Goal: Task Accomplishment & Management: Complete application form

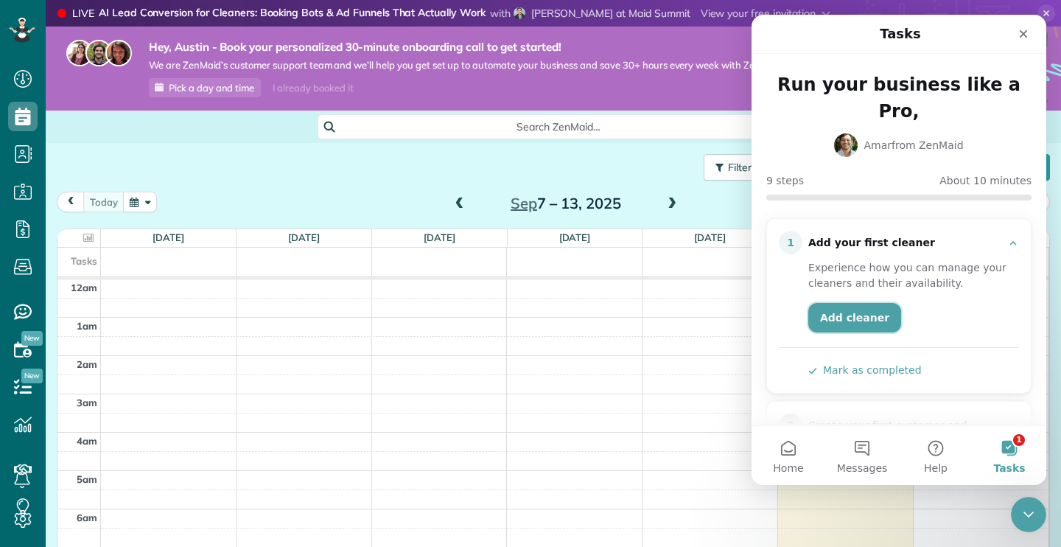
click at [853, 303] on link "Add cleaner" at bounding box center [854, 317] width 93 height 29
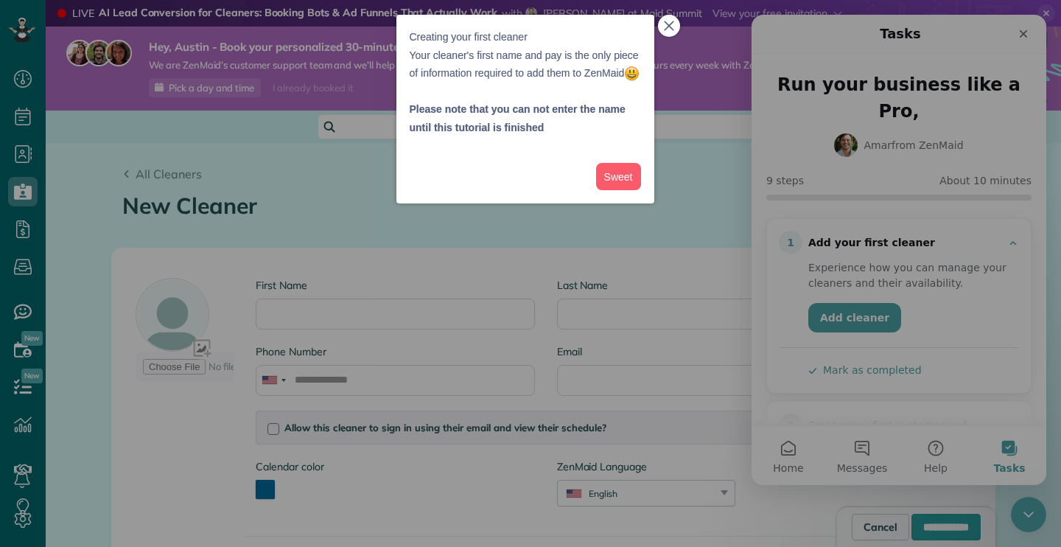
click at [673, 27] on icon "close," at bounding box center [669, 26] width 10 height 10
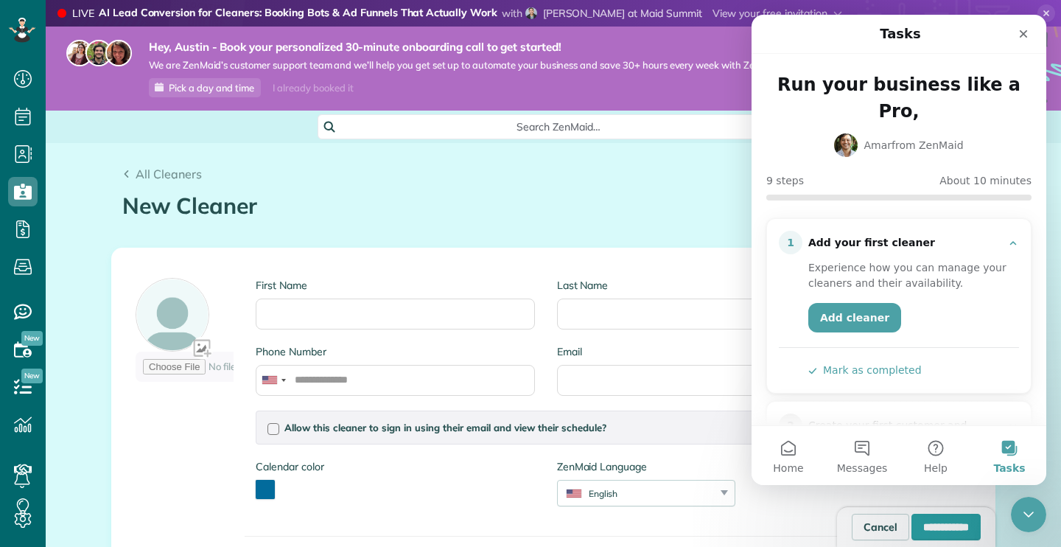
click at [657, 202] on h1 "New Cleaner" at bounding box center [553, 206] width 862 height 24
click at [1024, 29] on icon "Close" at bounding box center [1024, 34] width 12 height 12
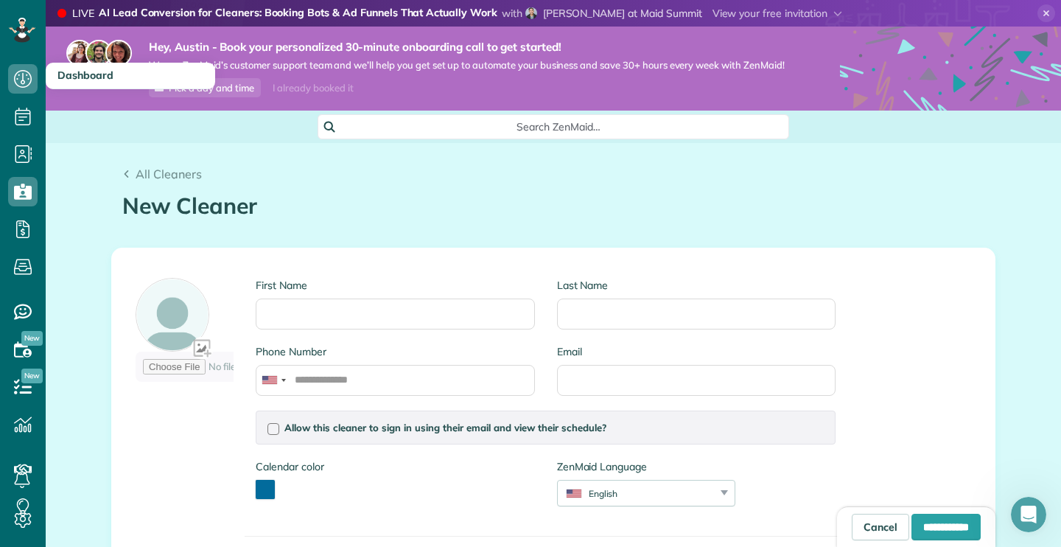
click at [21, 79] on icon at bounding box center [22, 78] width 29 height 29
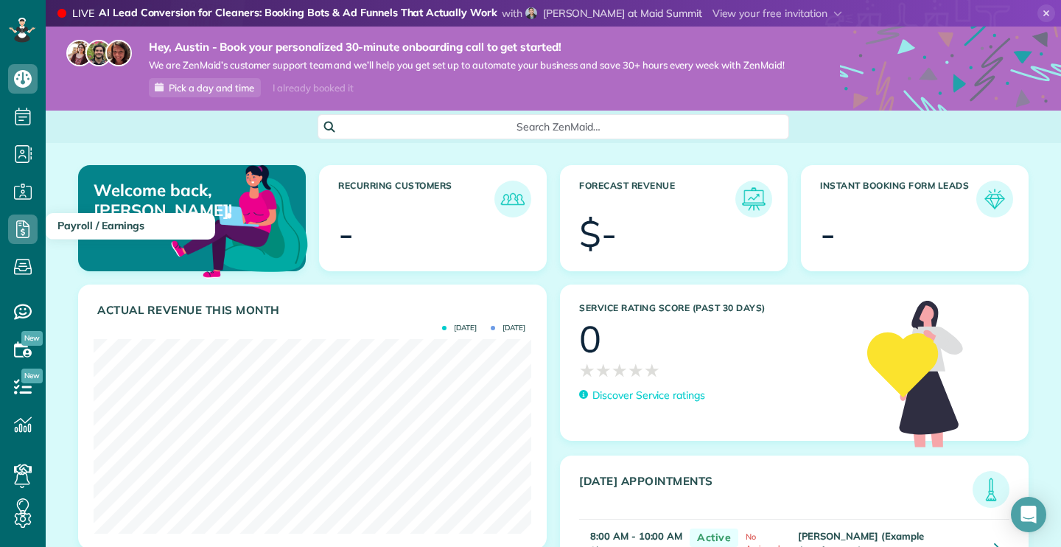
scroll to position [195, 438]
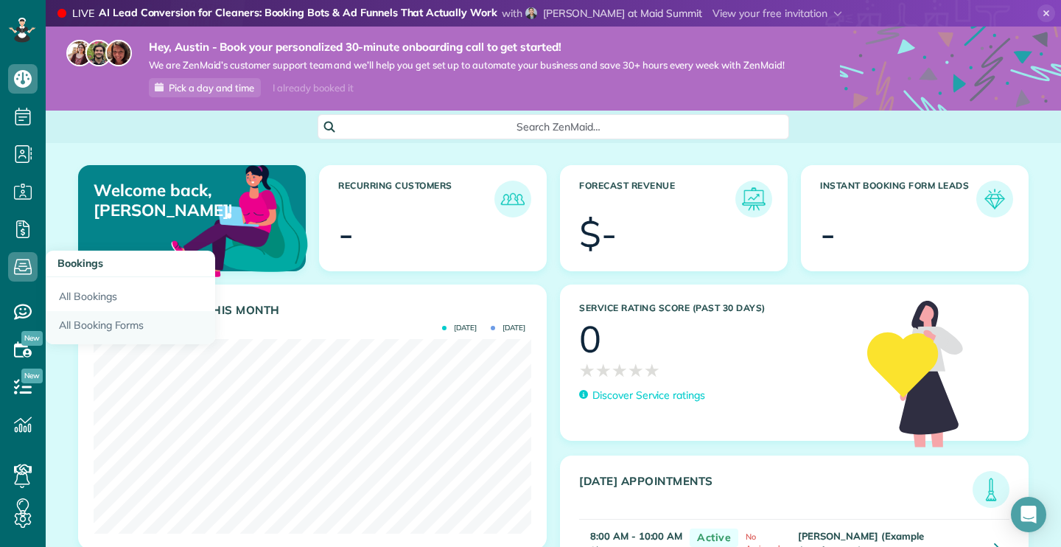
click at [89, 320] on link "All Booking Forms" at bounding box center [131, 328] width 170 height 34
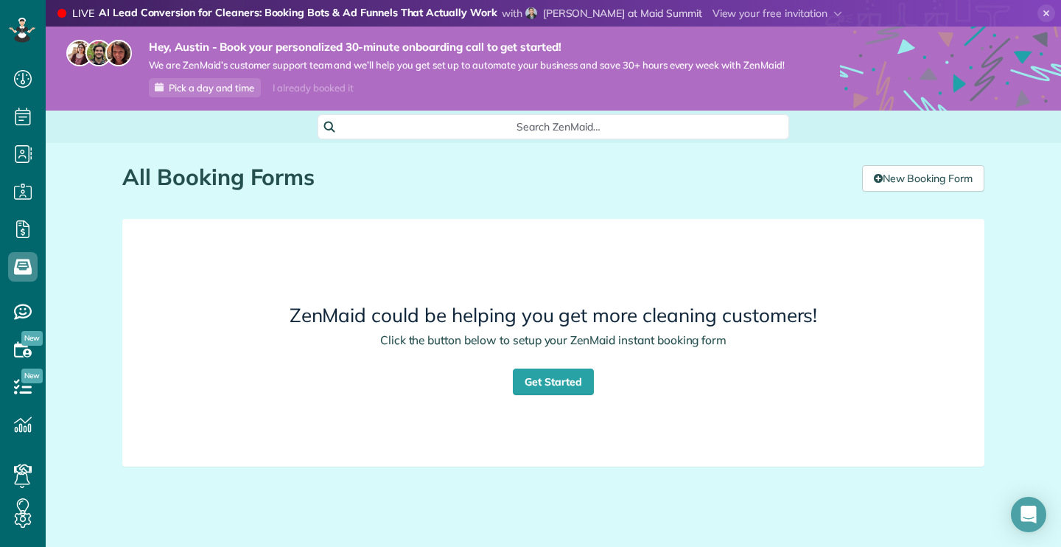
scroll to position [7, 7]
click at [480, 119] on span "Search ZenMaid…" at bounding box center [559, 126] width 448 height 15
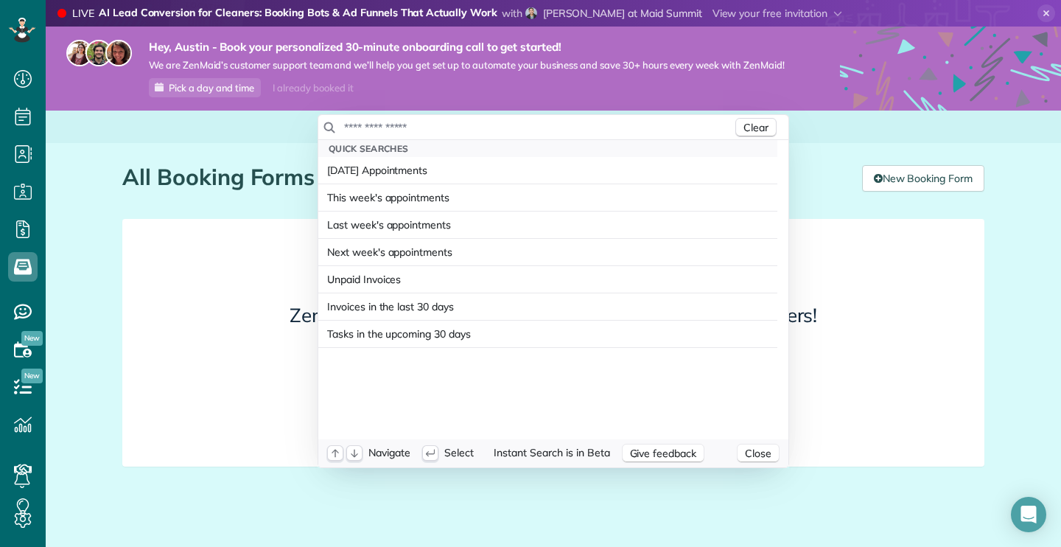
click at [480, 120] on input "text" at bounding box center [537, 127] width 389 height 15
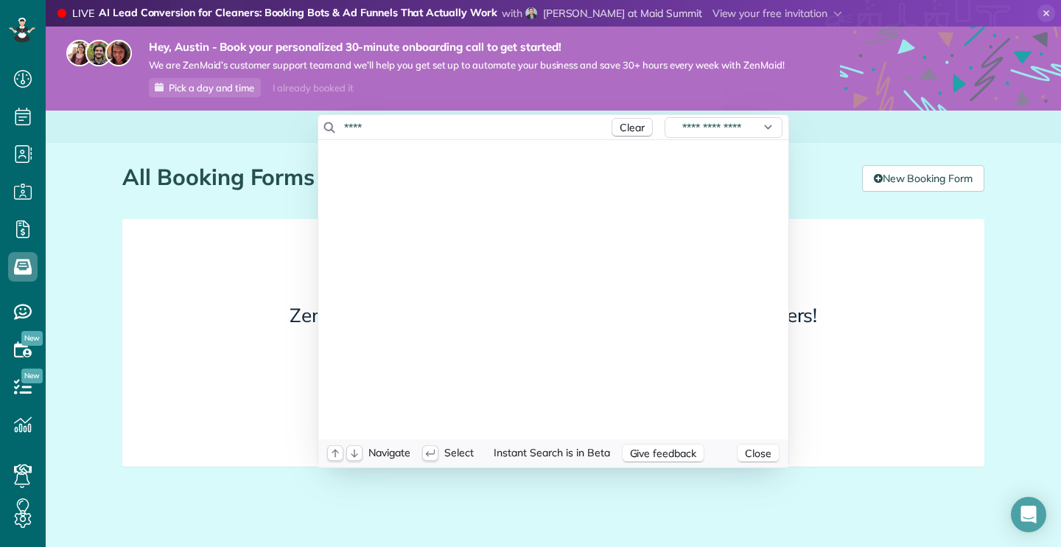
type input "*****"
click at [24, 313] on html "Dashboard Scheduling Calendar View List View Dispatch View - Weekly scheduling …" at bounding box center [530, 273] width 1061 height 547
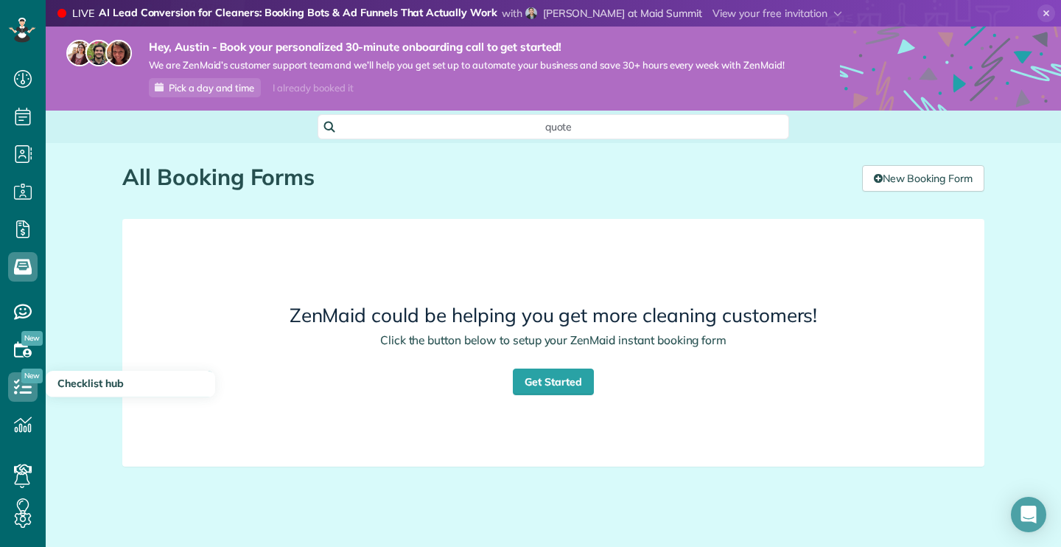
click at [24, 389] on icon at bounding box center [22, 386] width 29 height 29
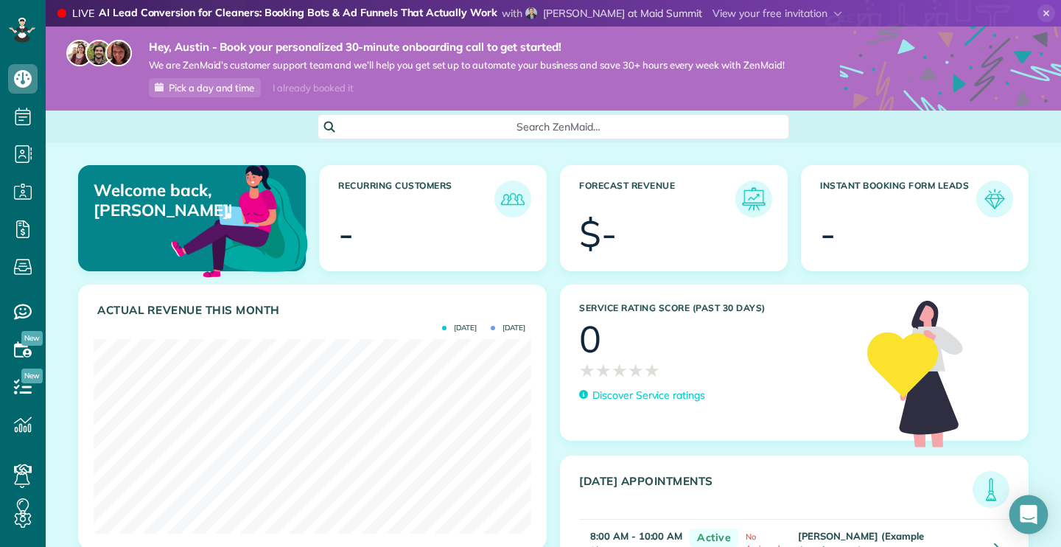
click at [1027, 510] on icon "Open Intercom Messenger" at bounding box center [1028, 514] width 17 height 19
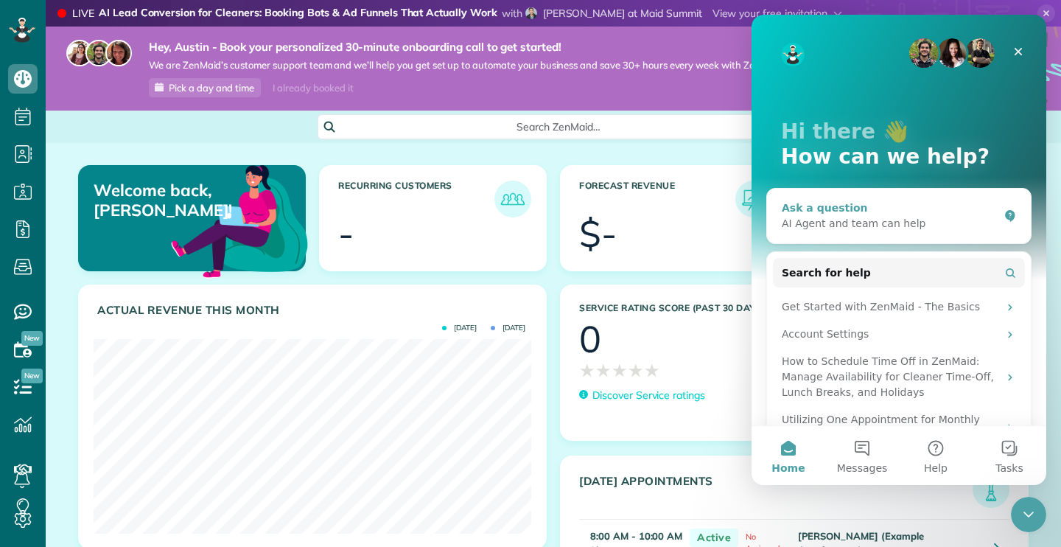
click at [849, 207] on div "Ask a question" at bounding box center [890, 207] width 217 height 15
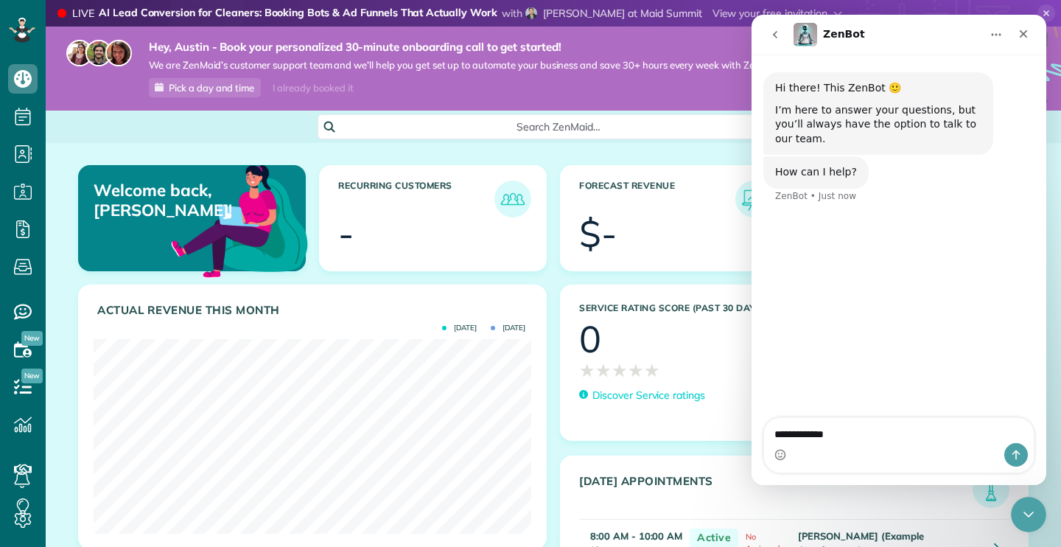
type textarea "**********"
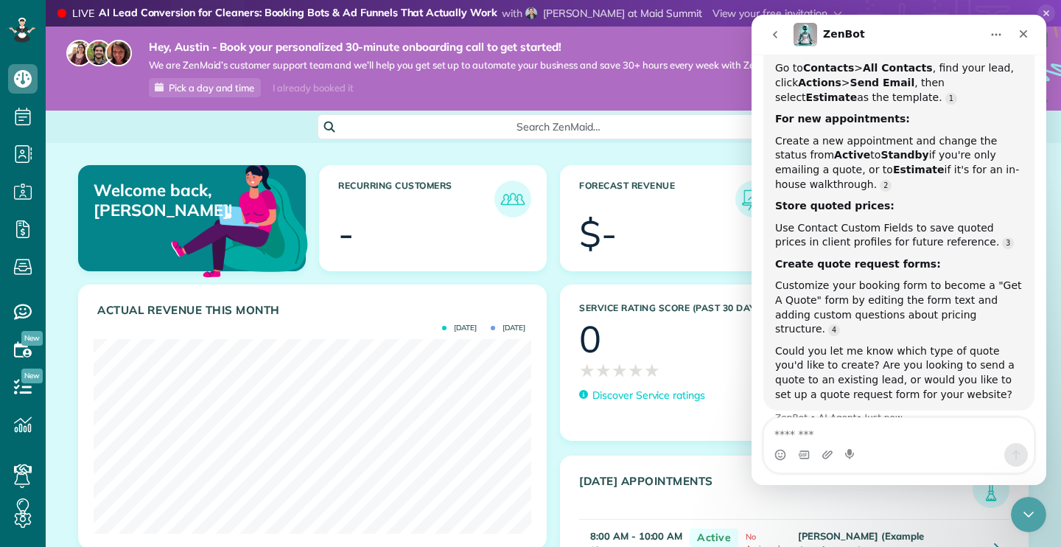
scroll to position [247, 0]
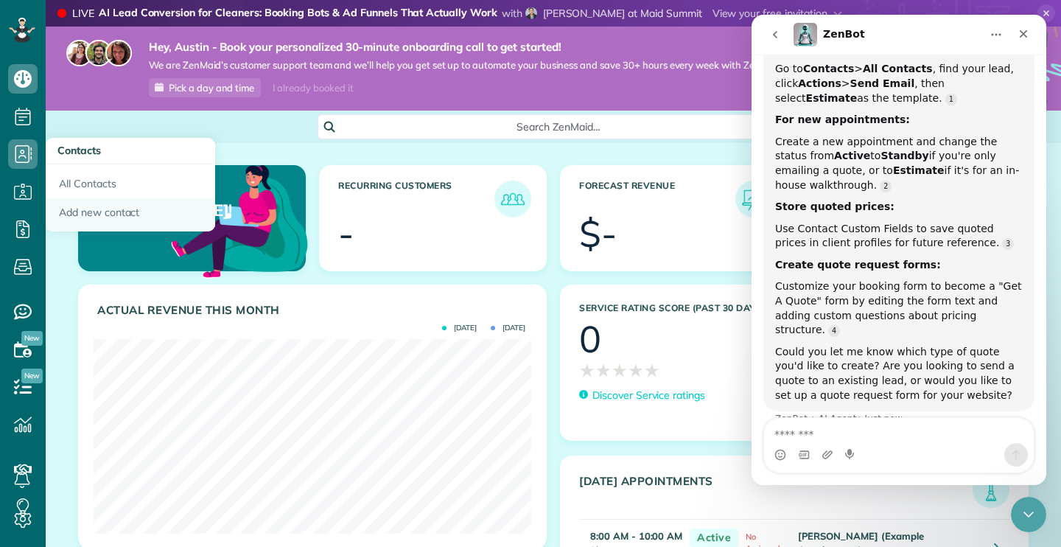
click at [100, 204] on link "Add new contact" at bounding box center [131, 215] width 170 height 34
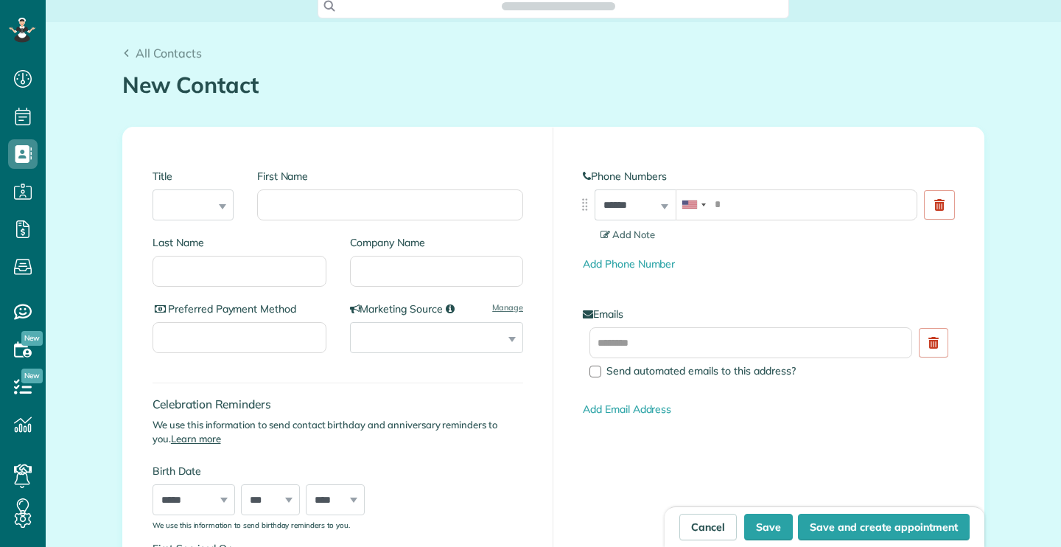
scroll to position [7, 7]
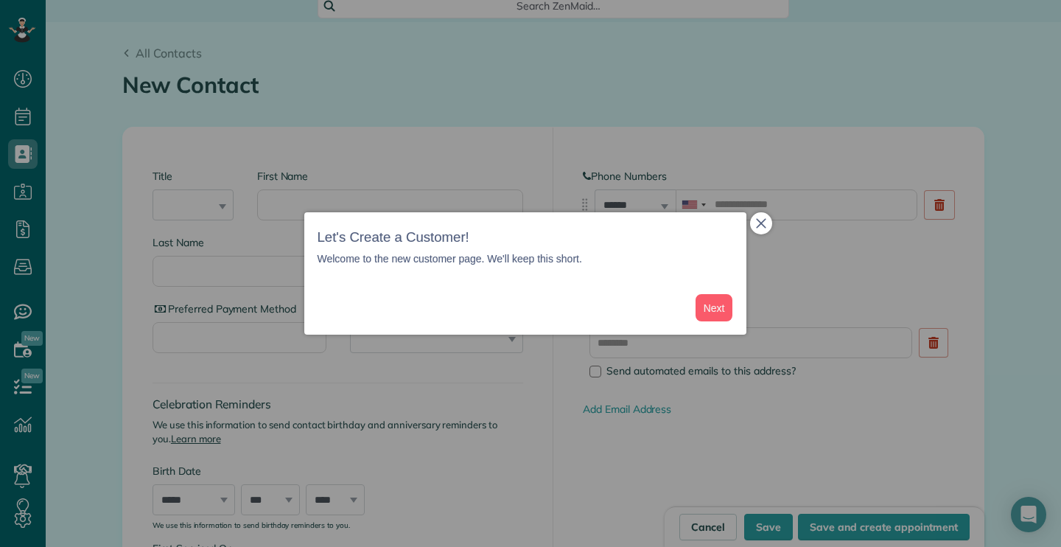
click at [760, 228] on icon "close," at bounding box center [761, 223] width 10 height 10
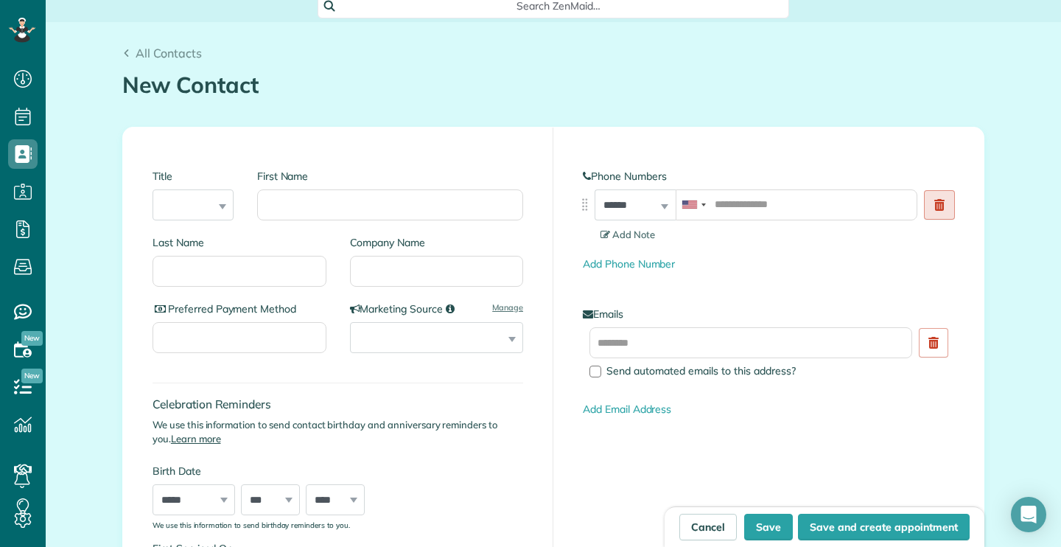
click at [937, 210] on link at bounding box center [939, 204] width 31 height 29
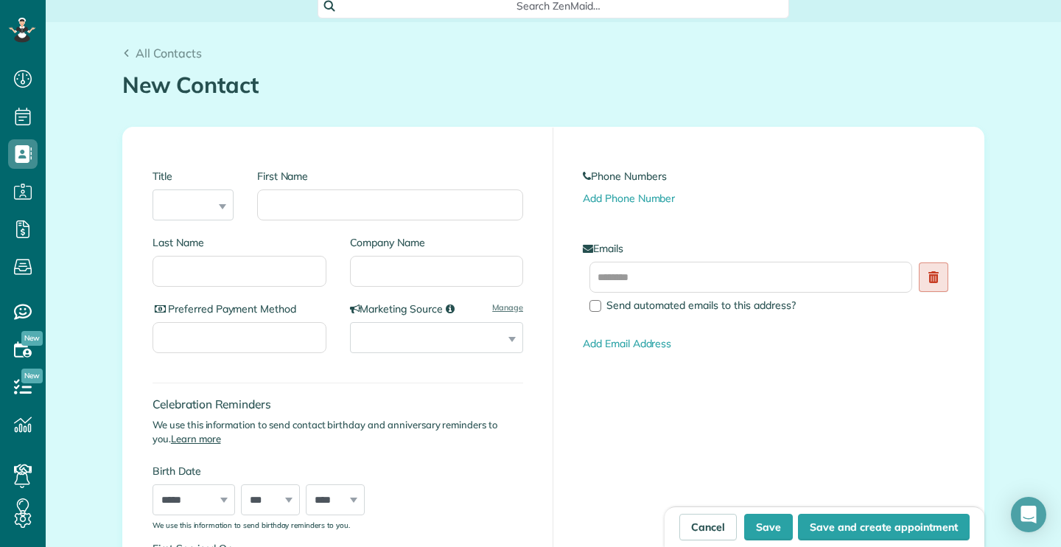
click at [933, 279] on icon at bounding box center [934, 277] width 10 height 12
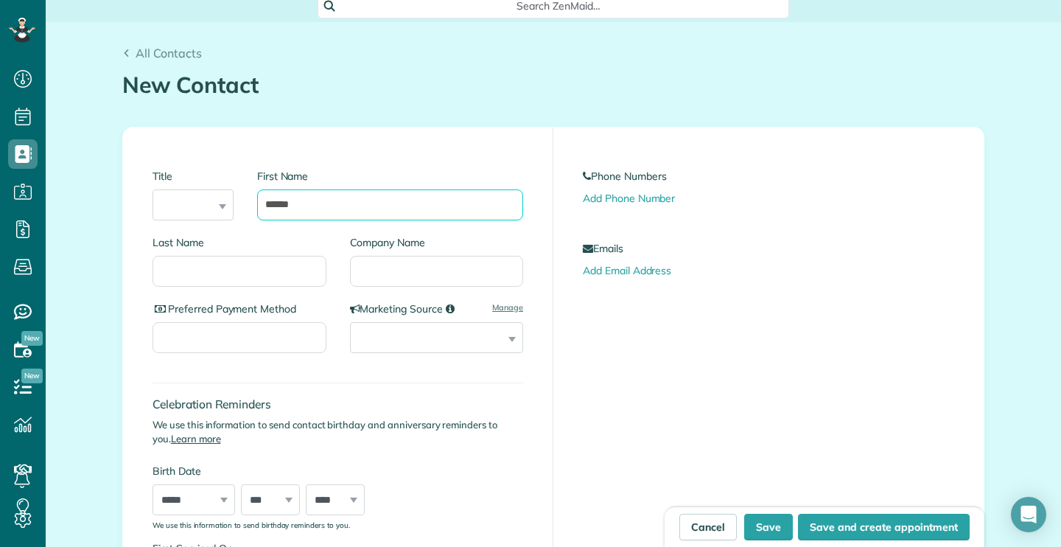
type input "*****"
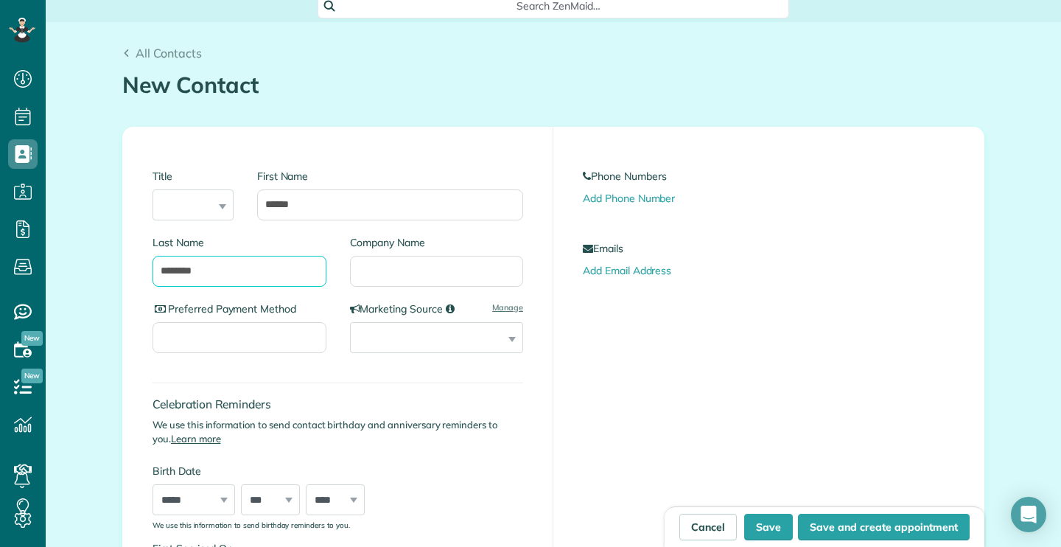
type input "********"
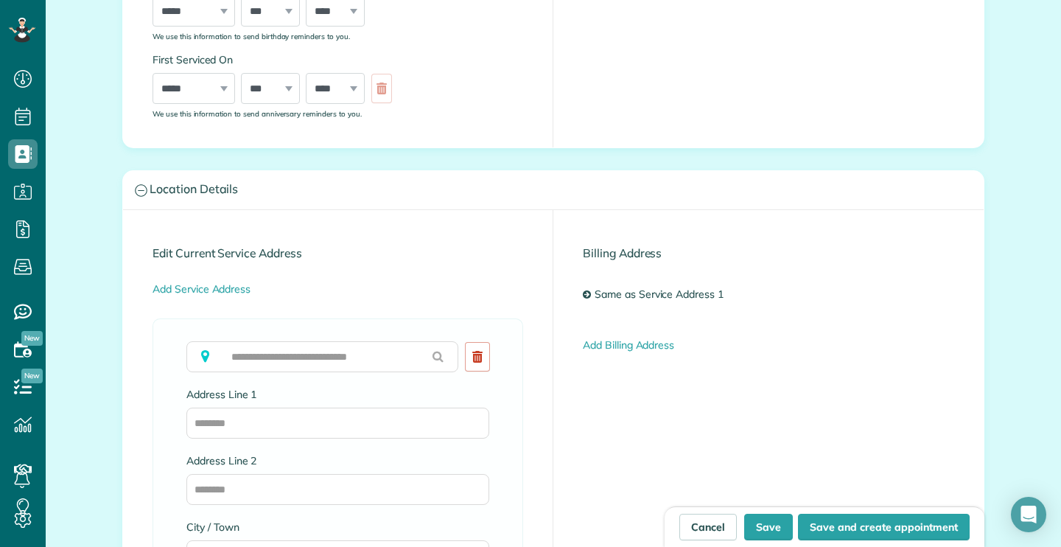
scroll to position [635, 0]
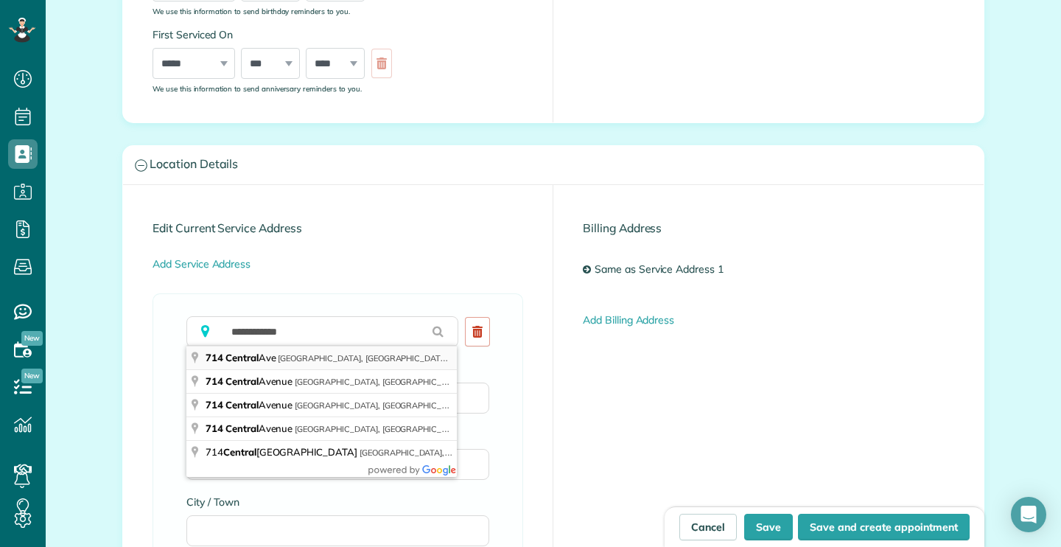
type input "**********"
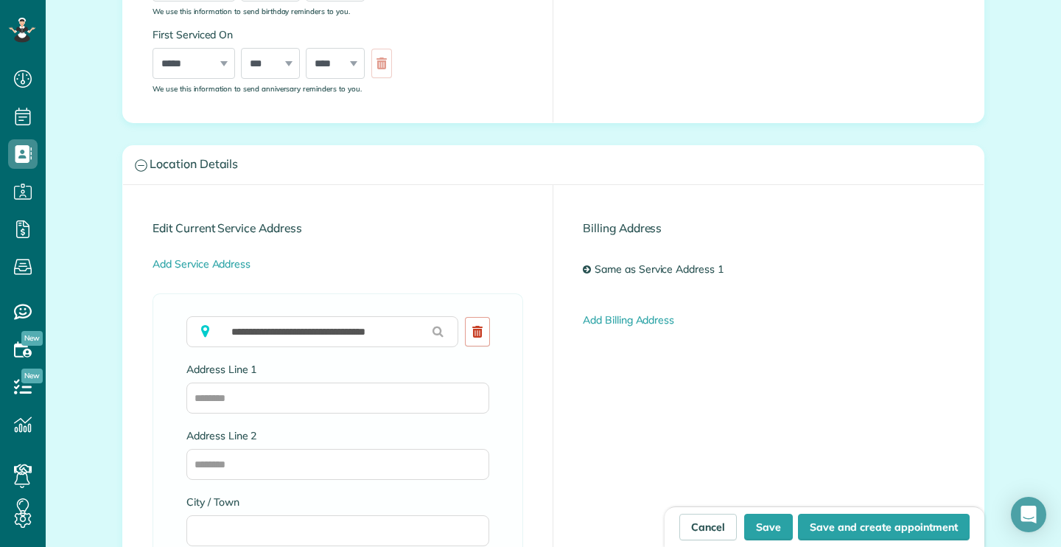
type input "**********"
type input "**"
type input "*****"
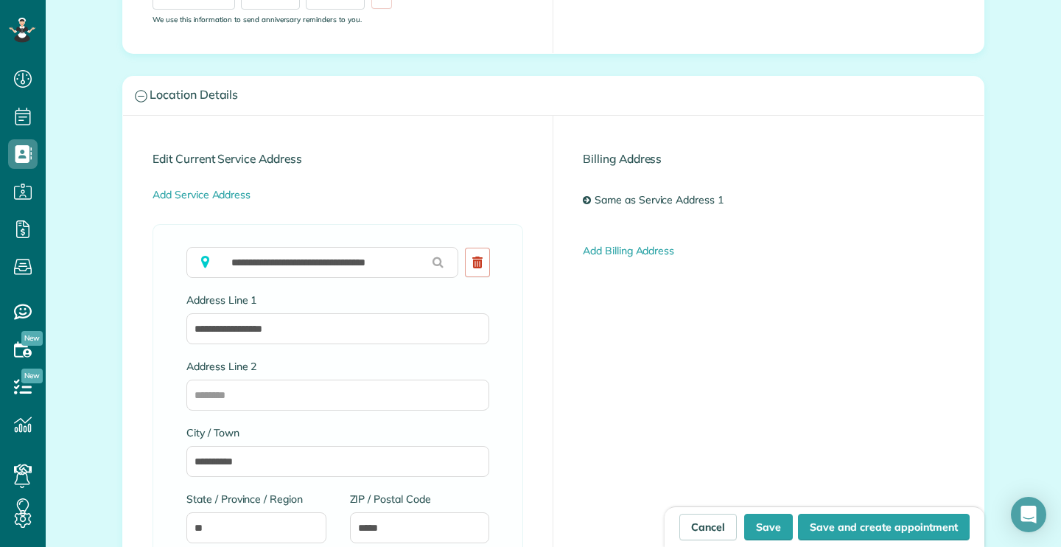
scroll to position [731, 0]
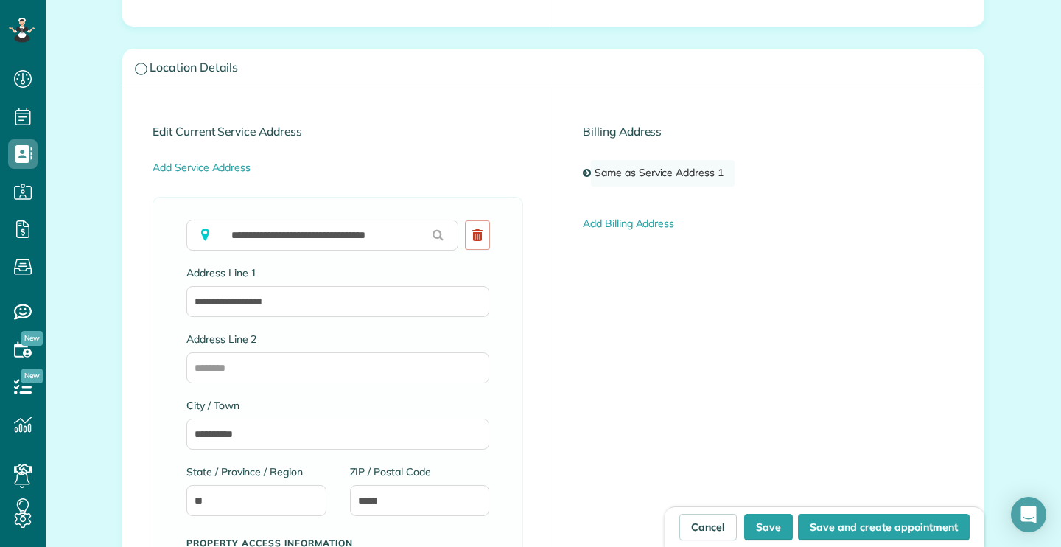
click at [614, 170] on link "Same as Service Address 1" at bounding box center [663, 173] width 144 height 27
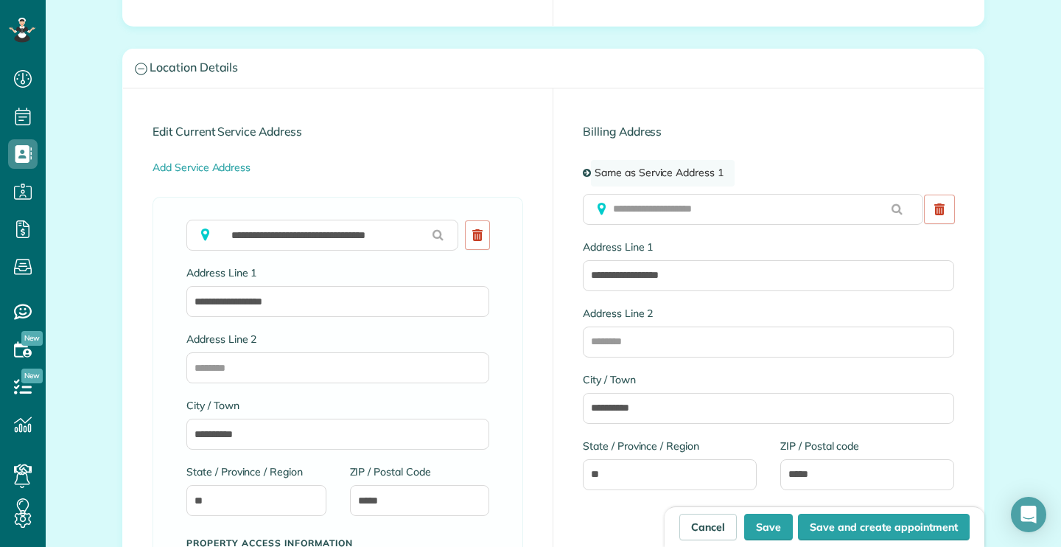
click at [595, 169] on link "Same as Service Address 1" at bounding box center [663, 173] width 144 height 27
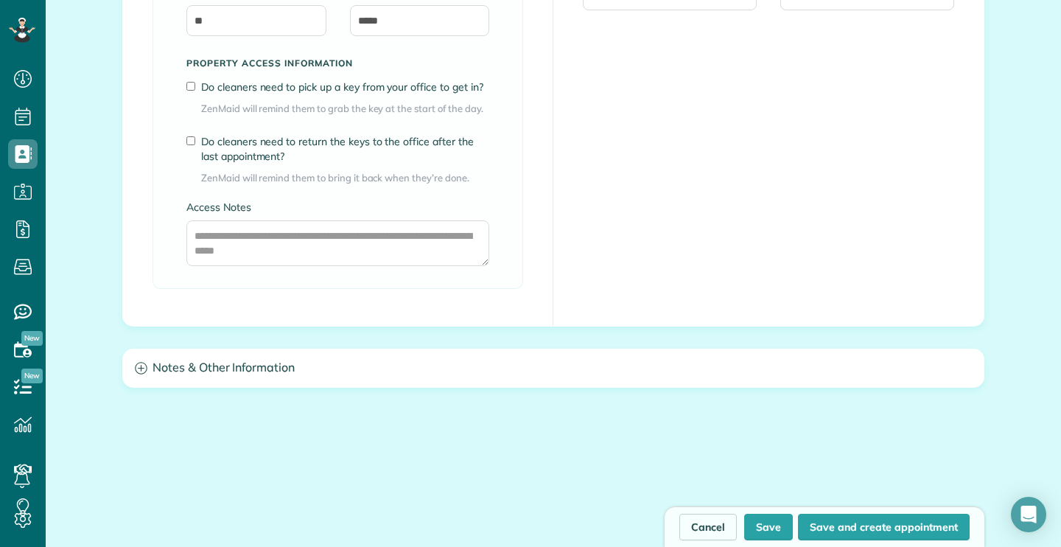
scroll to position [1250, 0]
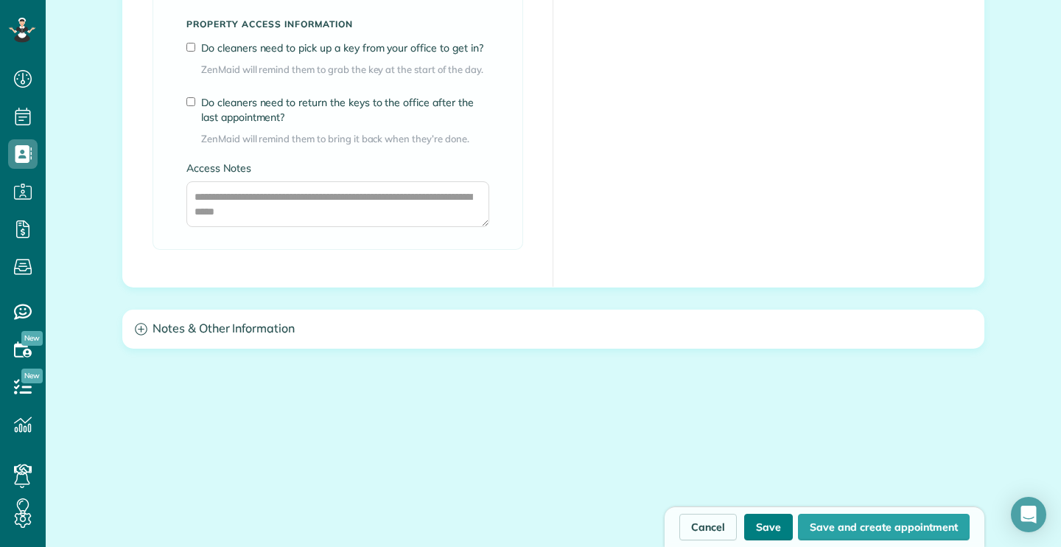
click at [762, 522] on button "Save" at bounding box center [768, 527] width 49 height 27
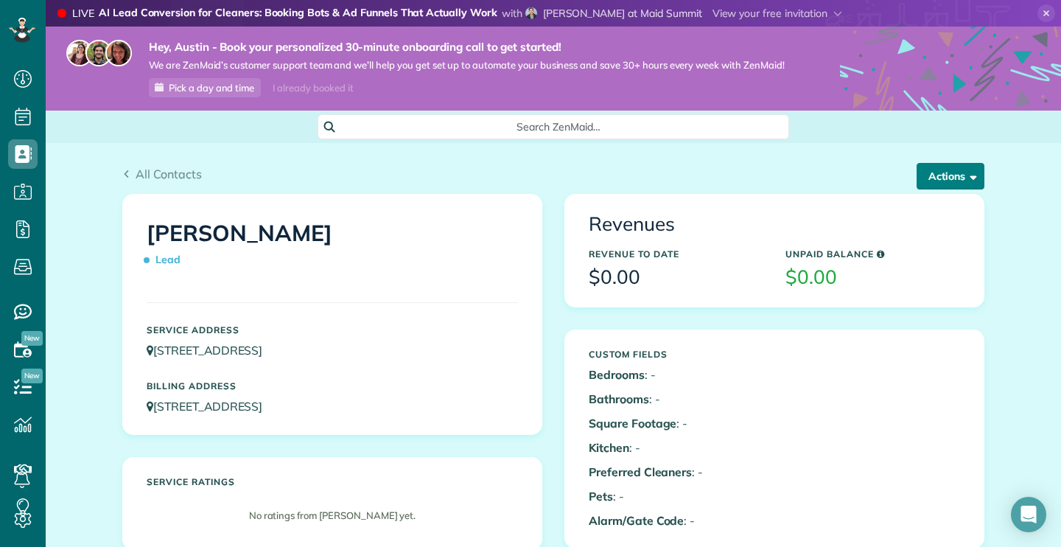
click at [951, 173] on button "Actions" at bounding box center [951, 176] width 68 height 27
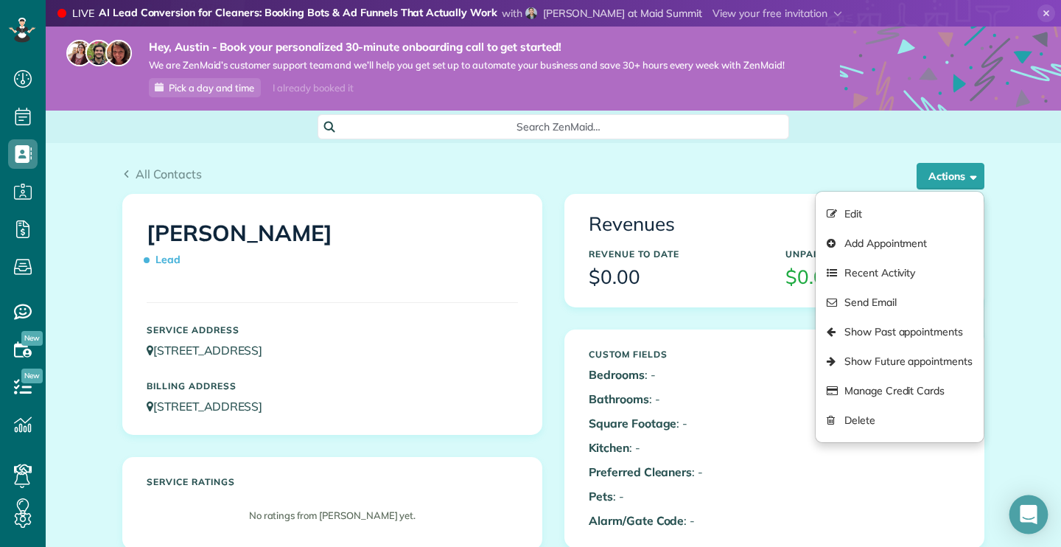
click at [1018, 517] on div "Open Intercom Messenger" at bounding box center [1029, 514] width 39 height 39
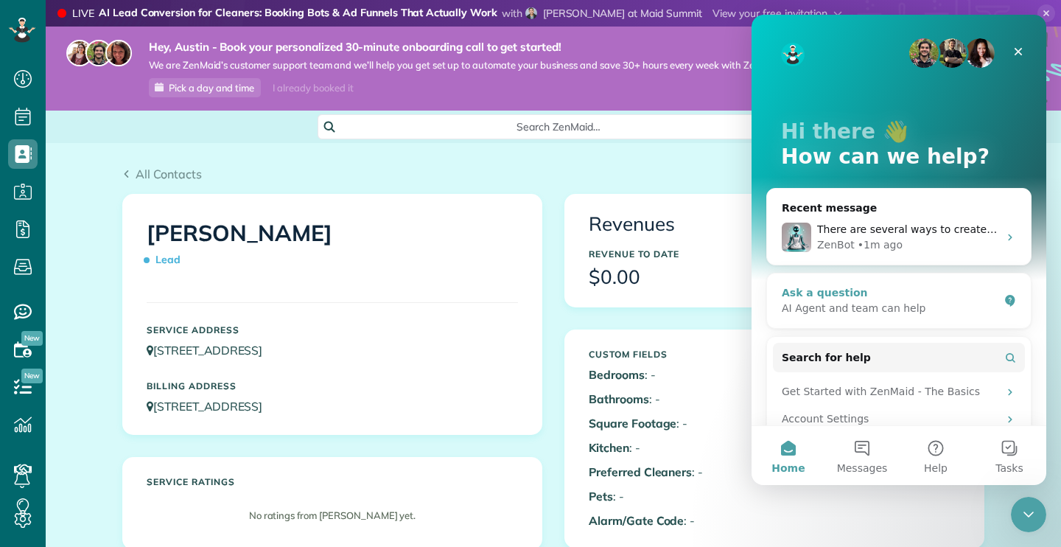
click at [883, 296] on div "Ask a question" at bounding box center [890, 292] width 217 height 15
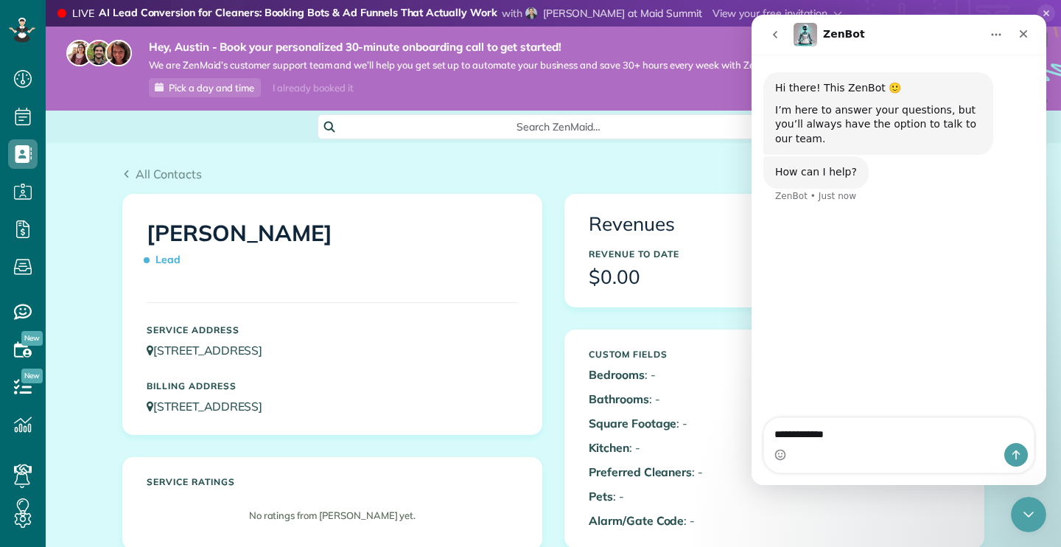
type textarea "**********"
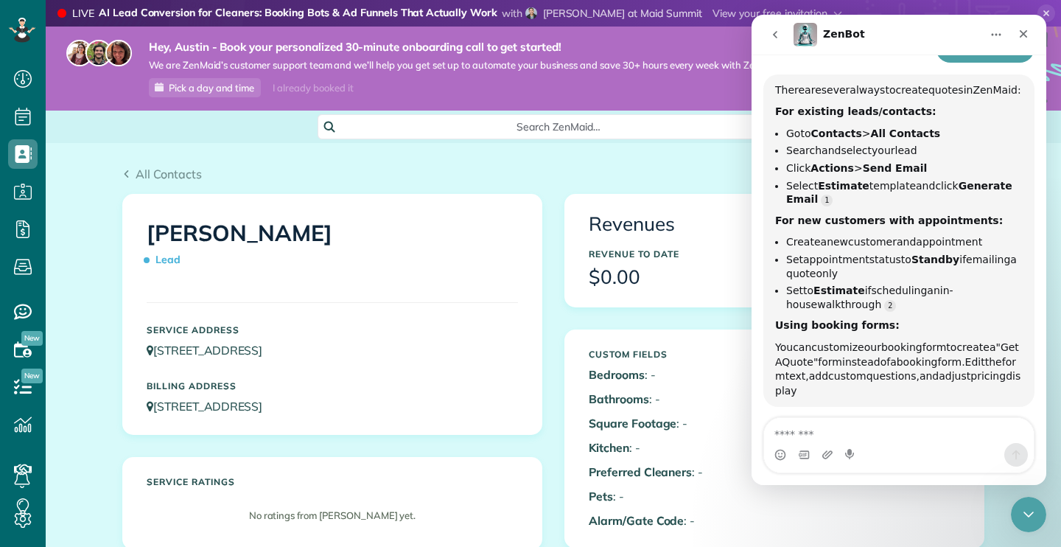
scroll to position [178, 0]
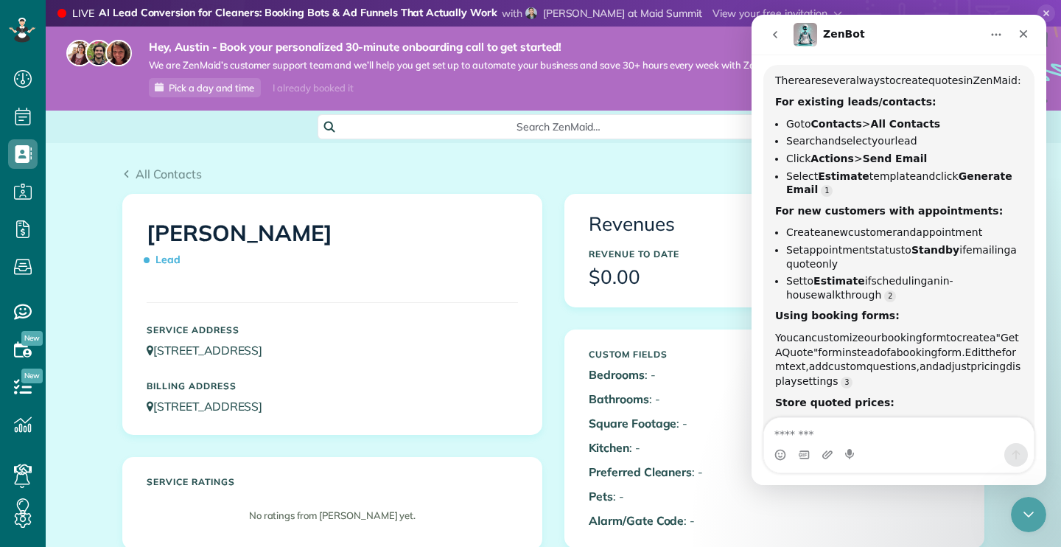
click at [562, 175] on div "All Contacts" at bounding box center [553, 174] width 862 height 18
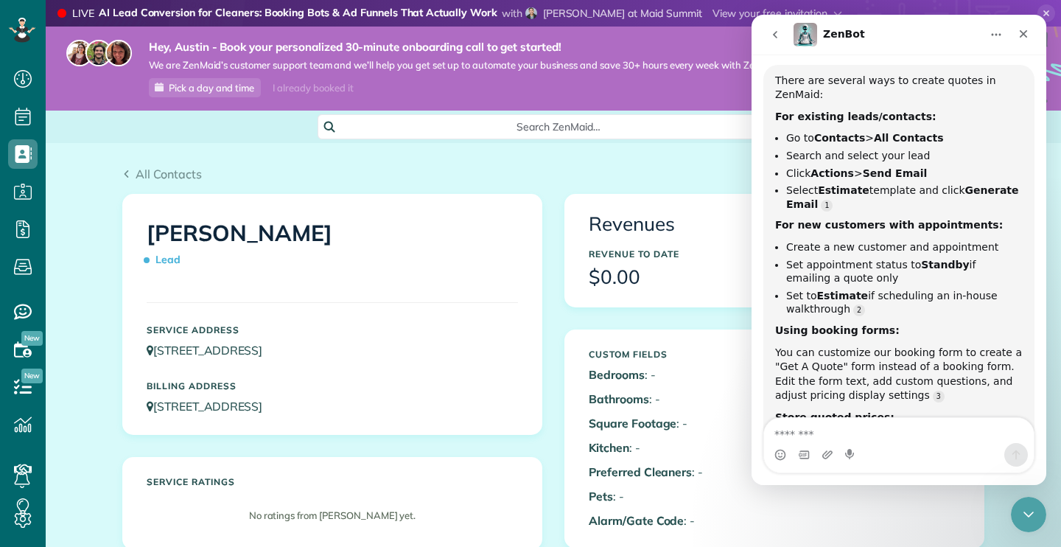
click at [779, 37] on icon "go back" at bounding box center [775, 35] width 12 height 12
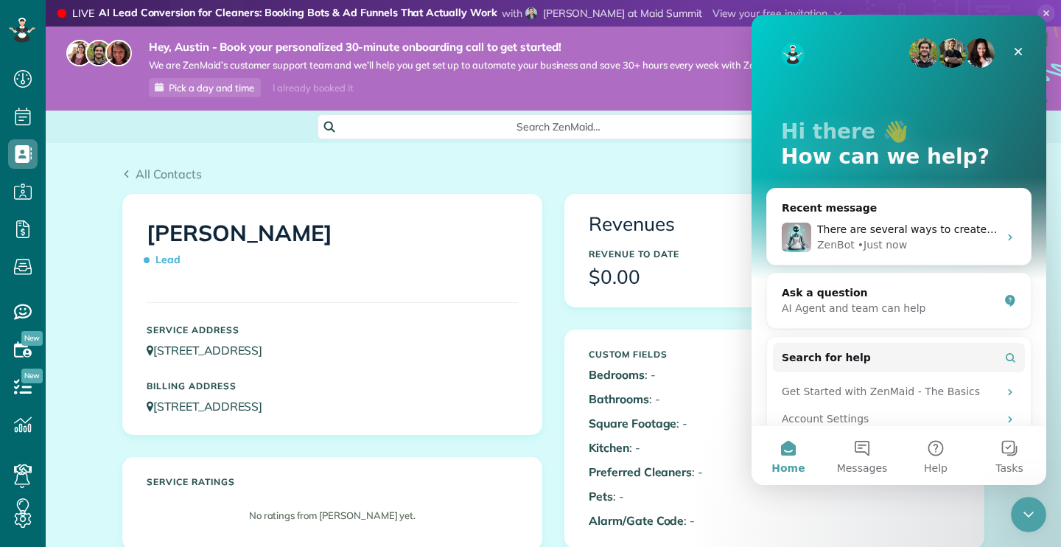
scroll to position [147, 0]
click at [691, 224] on h3 "Revenues" at bounding box center [774, 224] width 371 height 21
click at [671, 184] on div "All Contacts Actions Edit Add Appointment Recent Activity Send Email Show Past …" at bounding box center [553, 179] width 862 height 28
click at [1032, 504] on icon "Close Intercom Messenger" at bounding box center [1027, 512] width 18 height 18
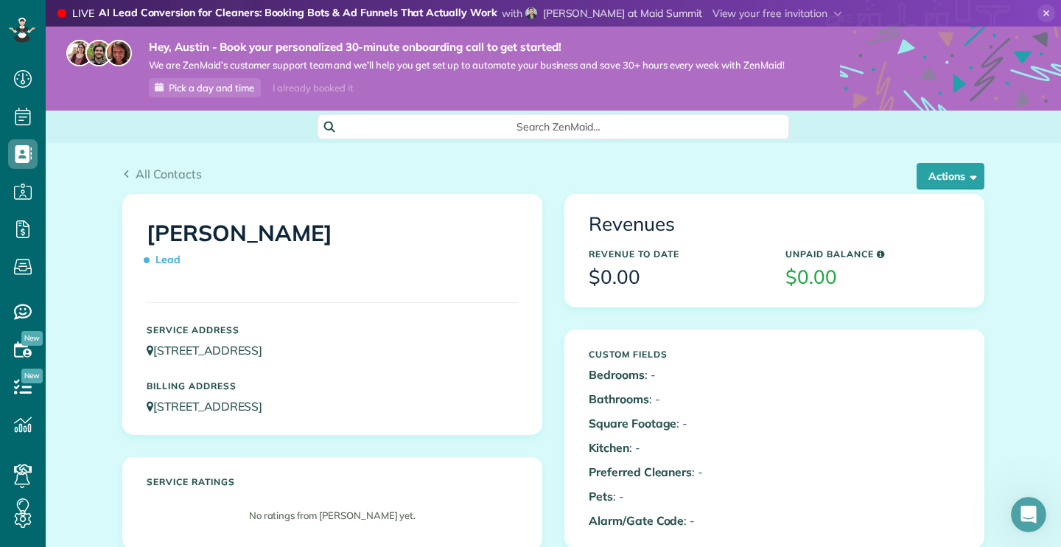
scroll to position [0, 0]
click at [951, 176] on button "Actions" at bounding box center [951, 176] width 68 height 27
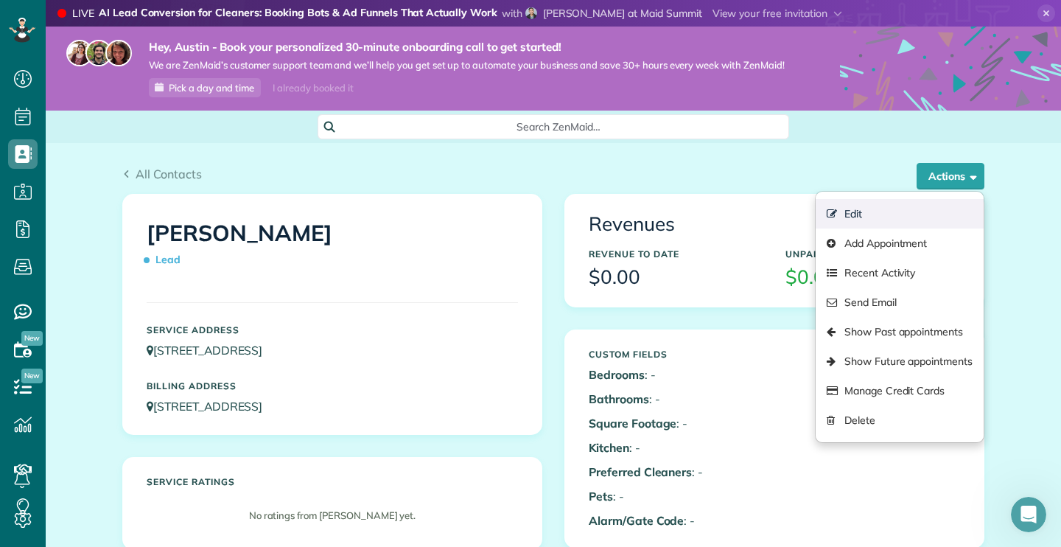
click at [860, 222] on link "Edit" at bounding box center [900, 213] width 168 height 29
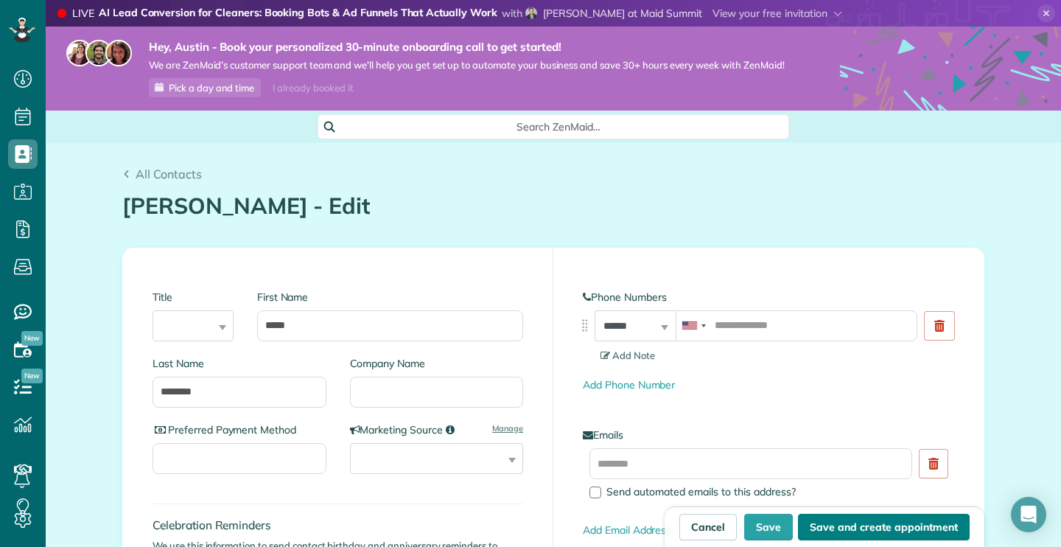
scroll to position [7, 7]
click at [781, 528] on button "Save" at bounding box center [768, 527] width 49 height 27
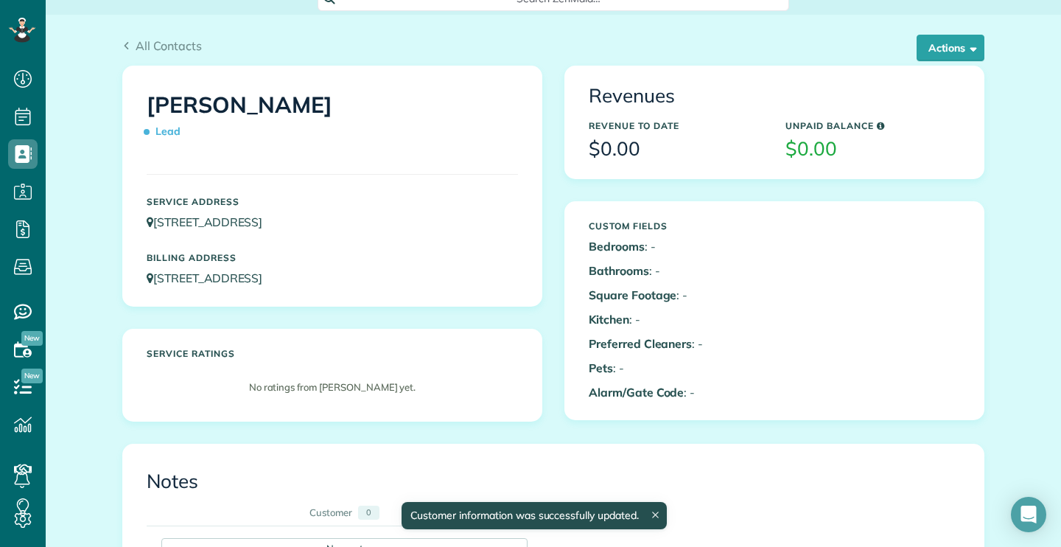
scroll to position [108, 0]
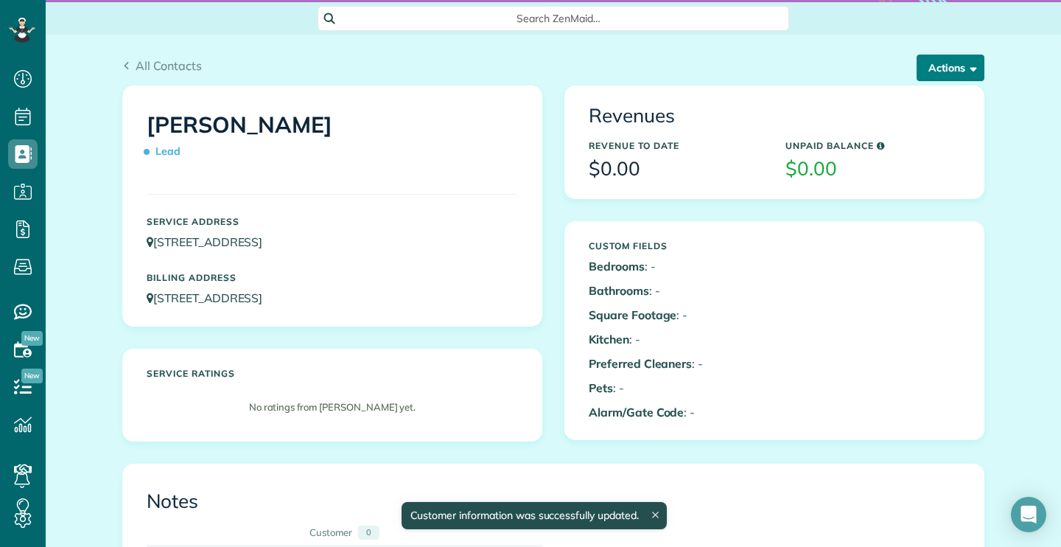
click at [935, 70] on button "Actions" at bounding box center [951, 68] width 68 height 27
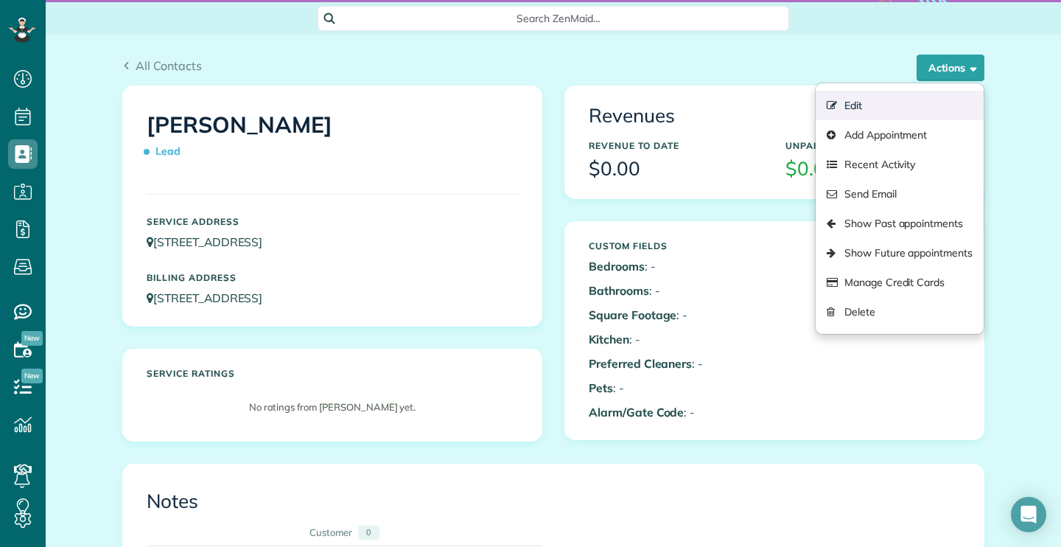
click at [884, 106] on link "Edit" at bounding box center [900, 105] width 168 height 29
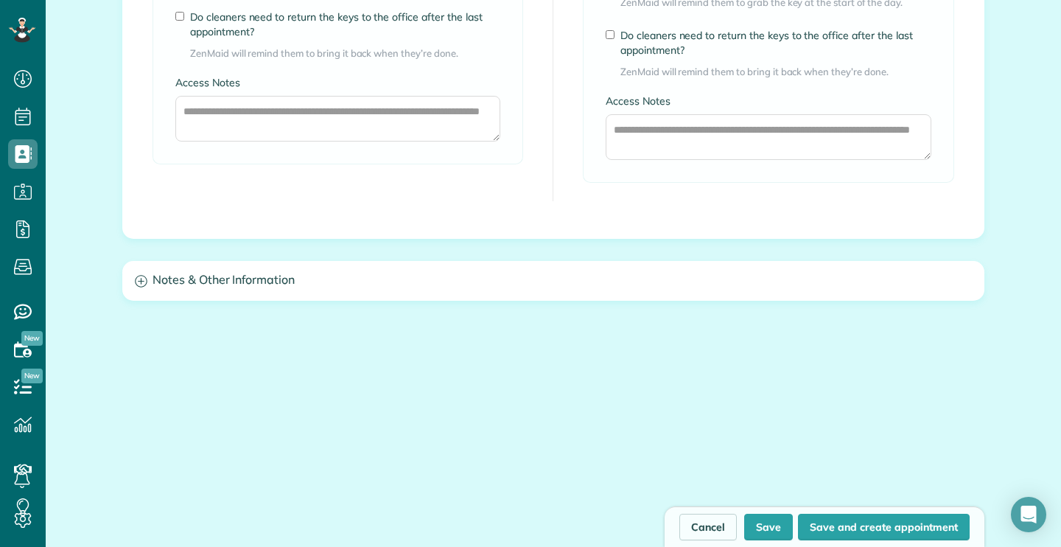
scroll to position [1364, 0]
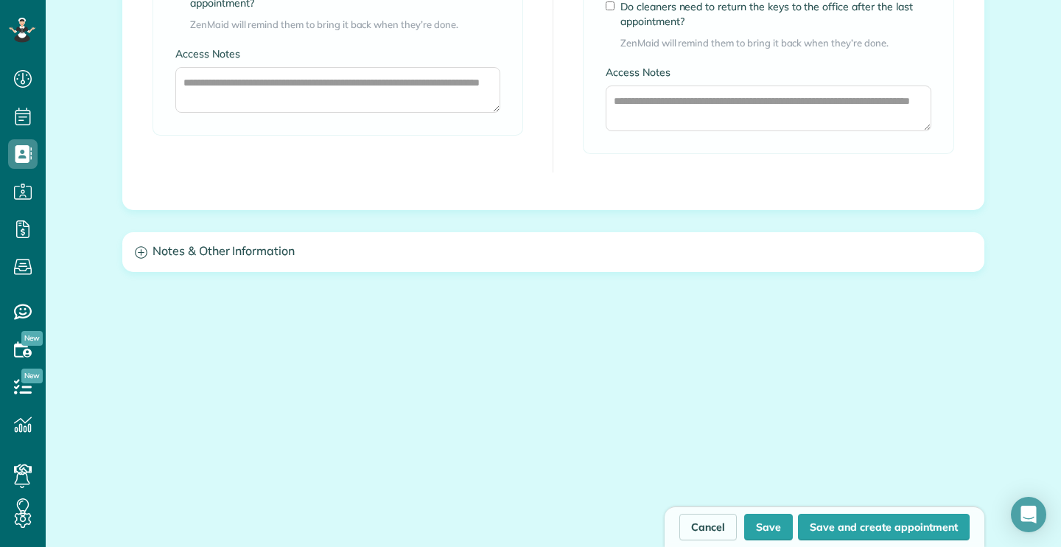
click at [594, 251] on h3 "Notes & Other Information" at bounding box center [553, 252] width 861 height 38
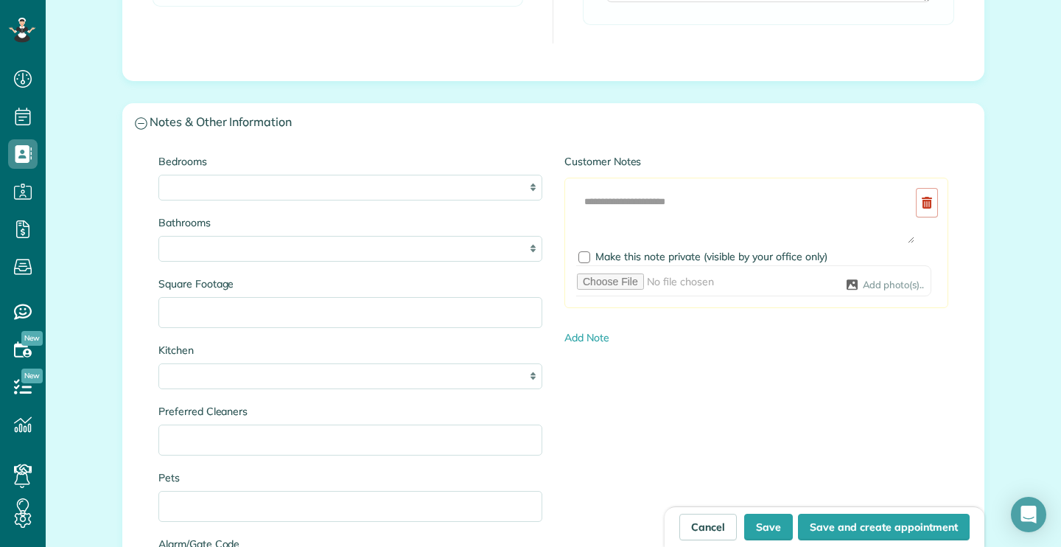
scroll to position [1509, 0]
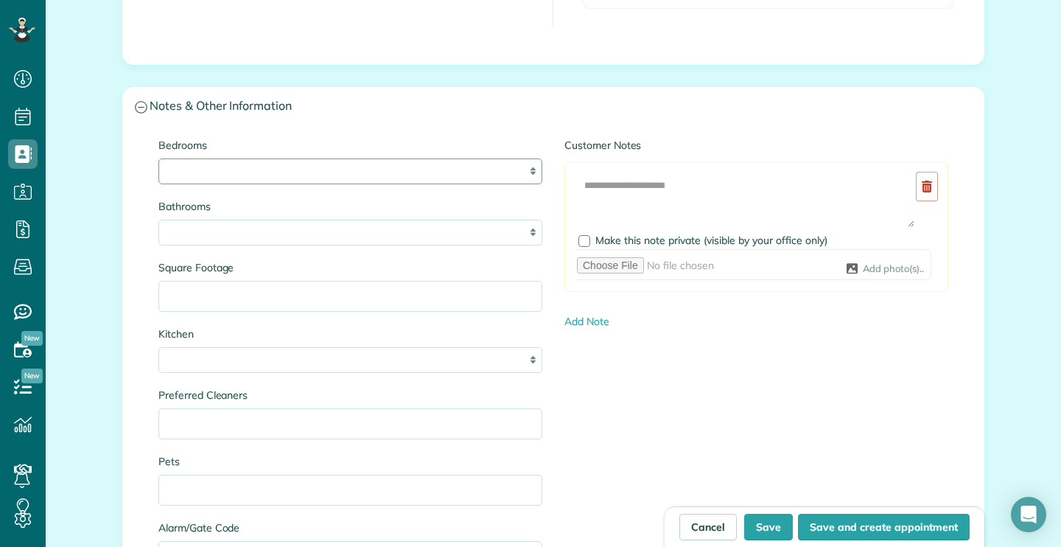
select select "*"
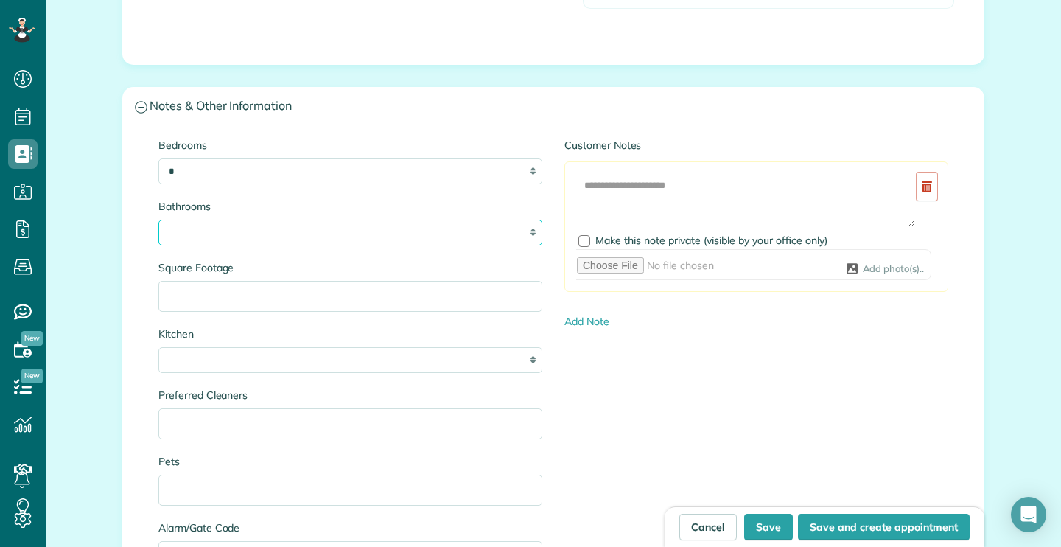
select select "*"
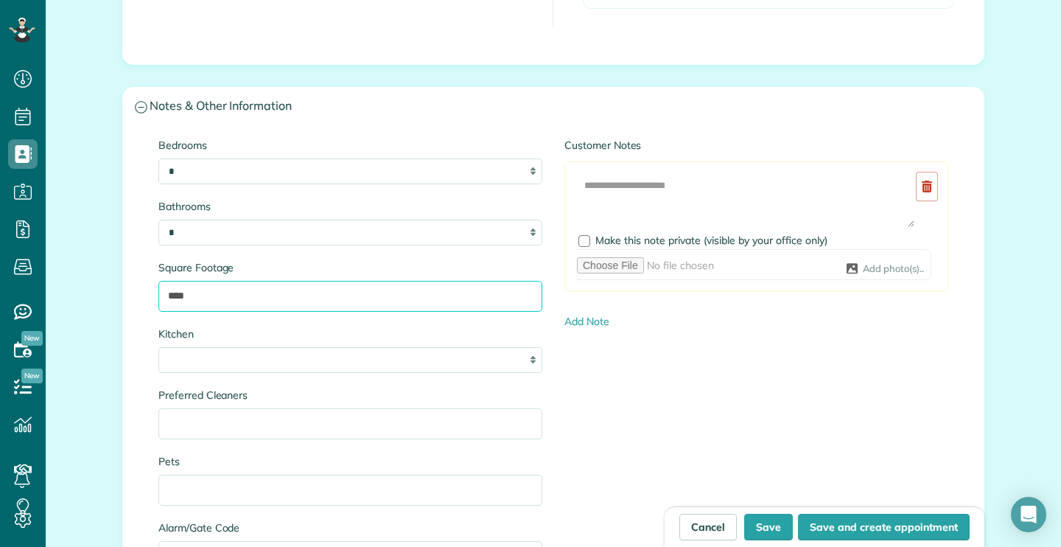
type input "****"
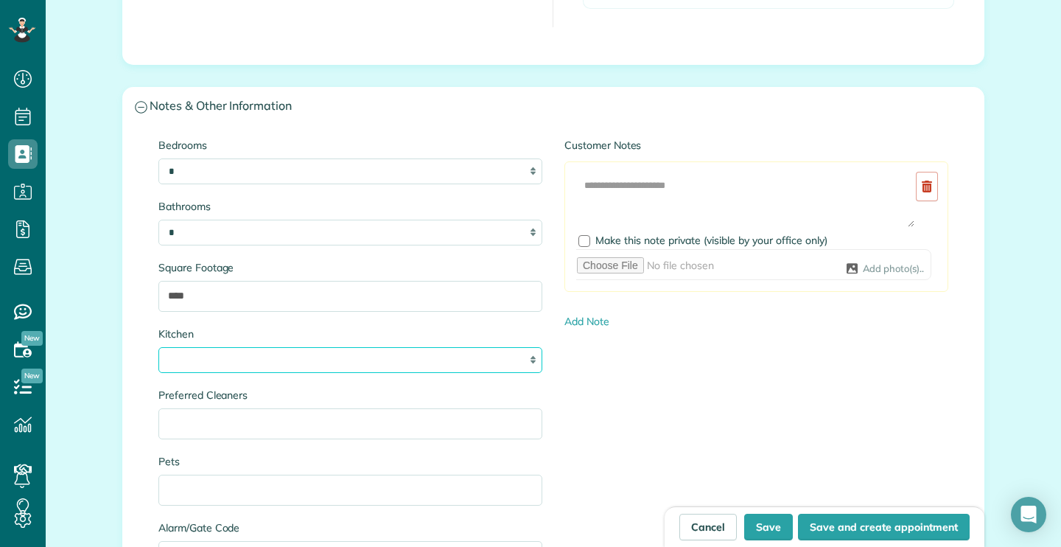
select select "*"
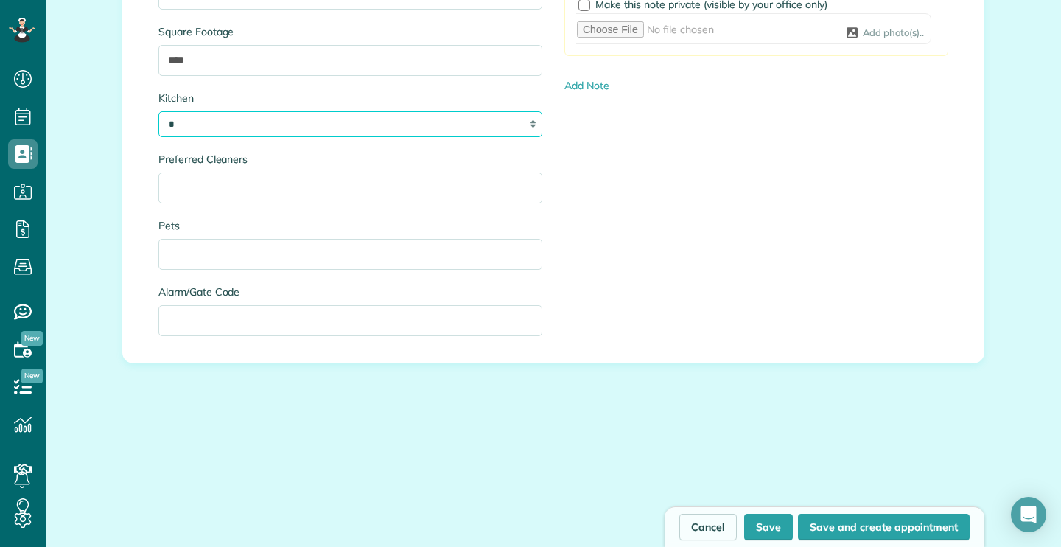
scroll to position [1761, 0]
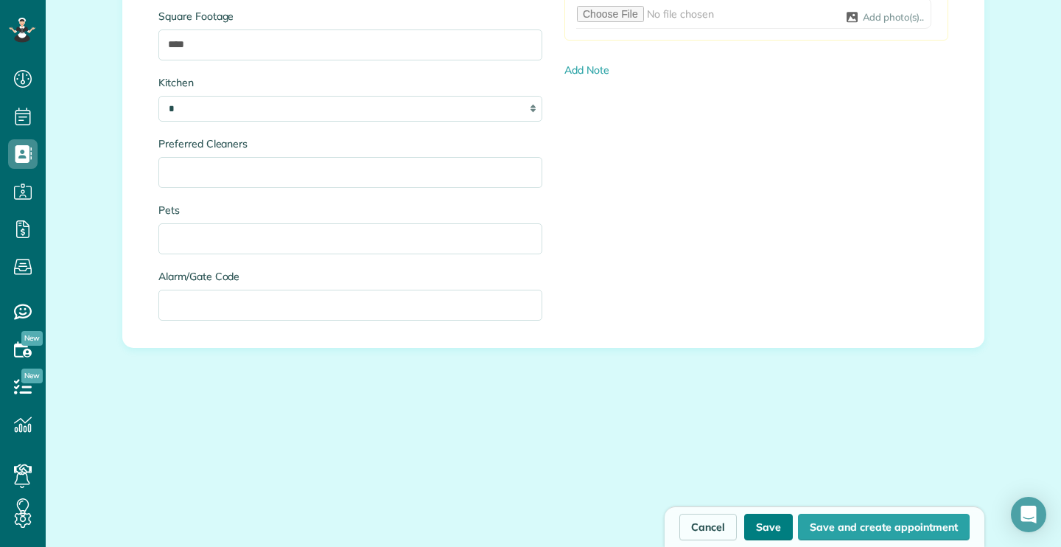
click at [777, 523] on button "Save" at bounding box center [768, 527] width 49 height 27
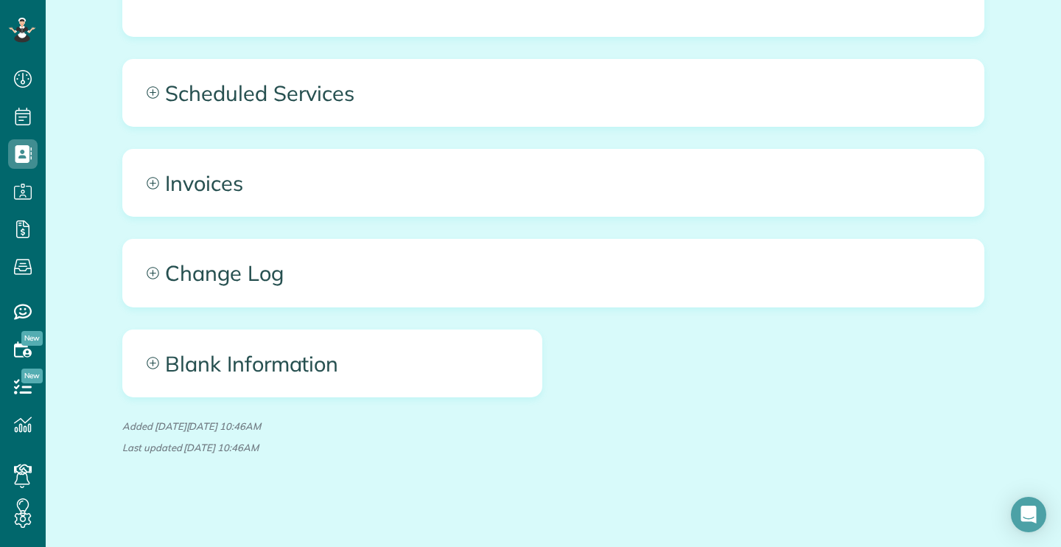
scroll to position [709, 0]
click at [220, 169] on span "Invoices" at bounding box center [553, 183] width 861 height 66
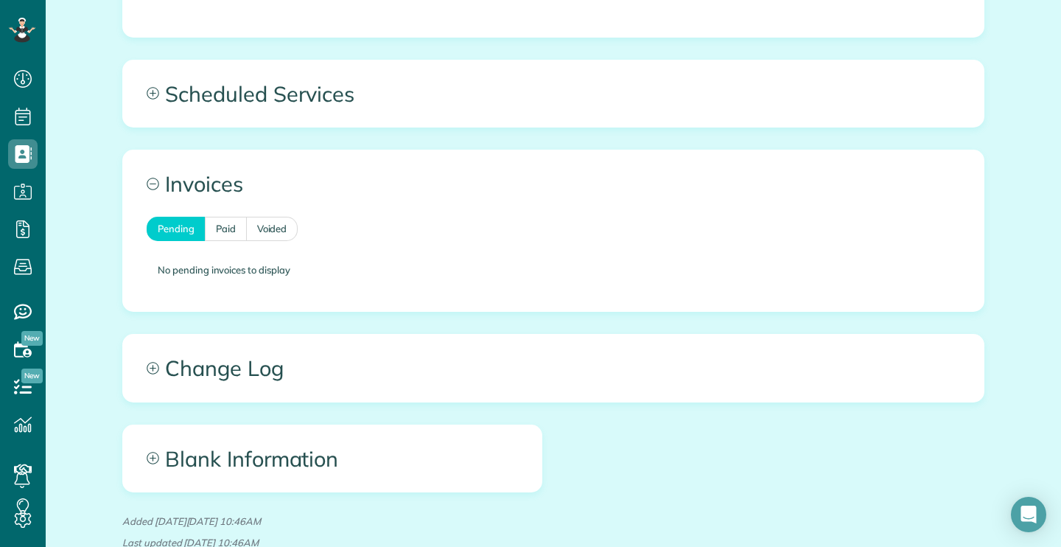
click at [259, 380] on span "Change Log" at bounding box center [553, 368] width 861 height 66
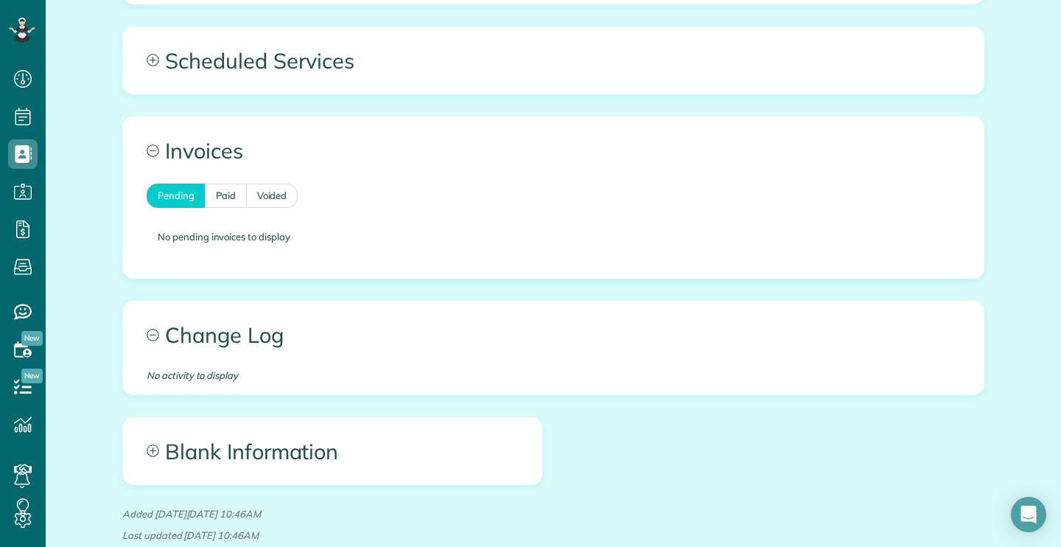
scroll to position [771, 0]
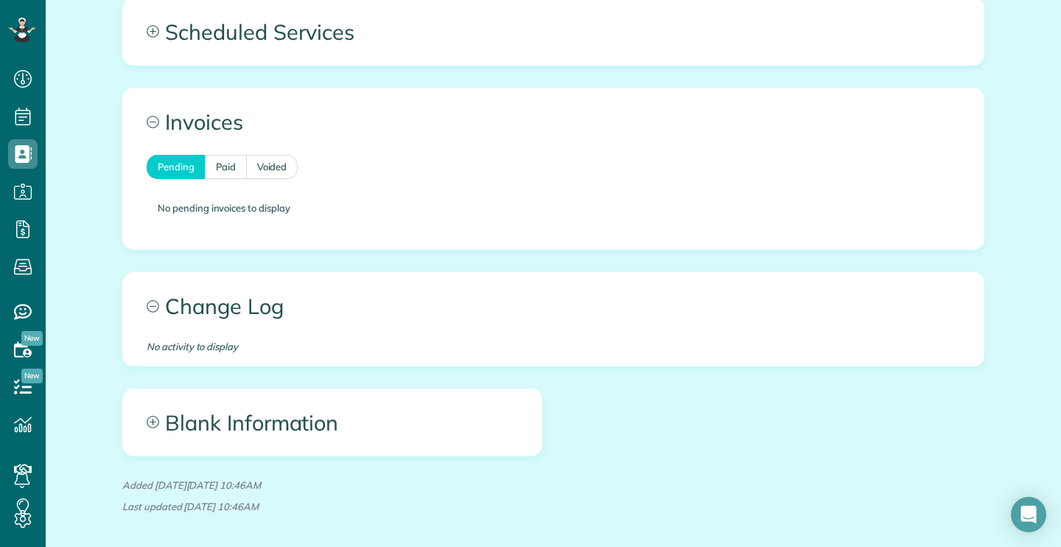
click at [262, 412] on span "Blank Information" at bounding box center [332, 422] width 419 height 66
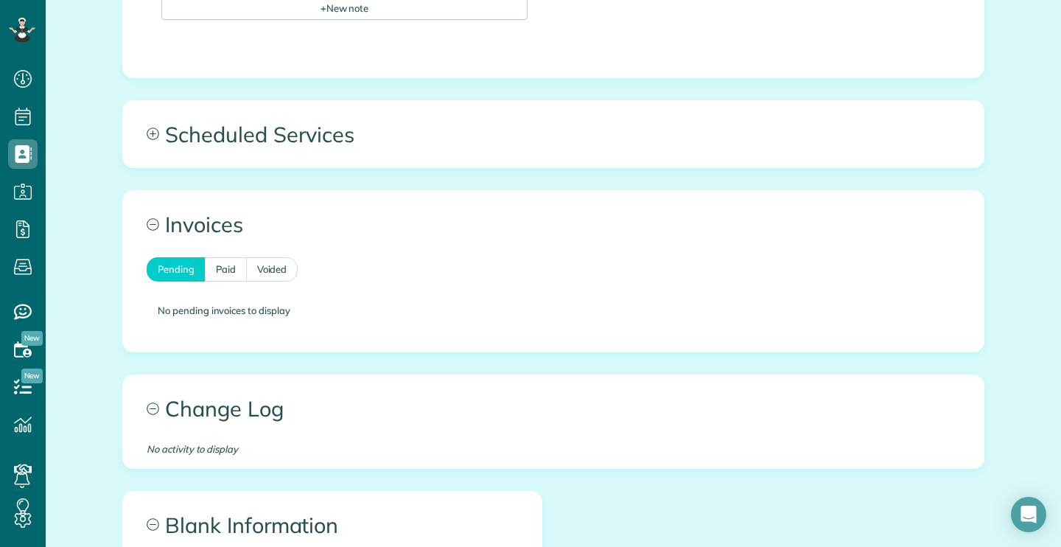
scroll to position [632, 0]
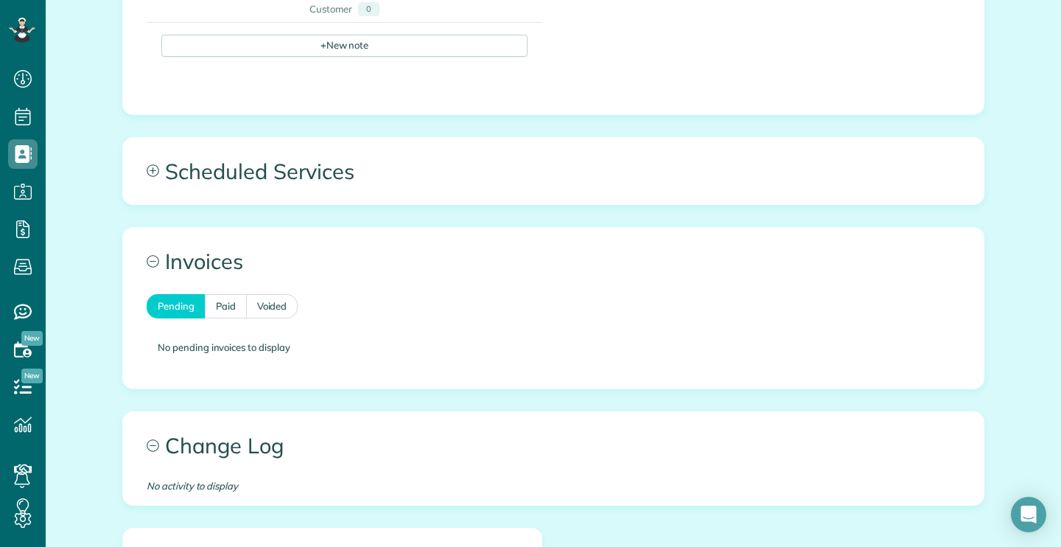
click at [298, 170] on span "Scheduled Services" at bounding box center [553, 171] width 861 height 66
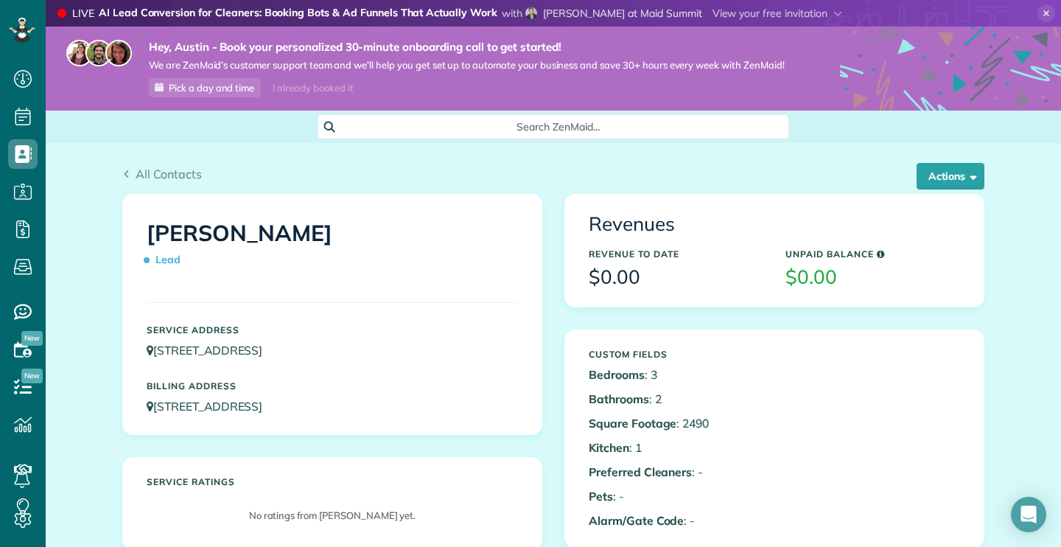
scroll to position [0, 0]
click at [1021, 514] on icon "Open Intercom Messenger" at bounding box center [1028, 514] width 19 height 19
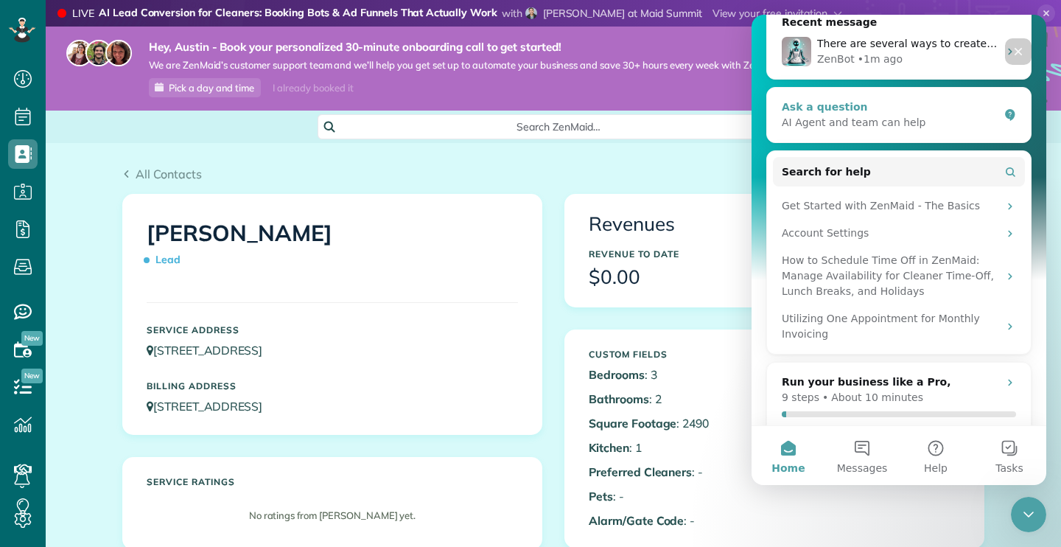
scroll to position [191, 0]
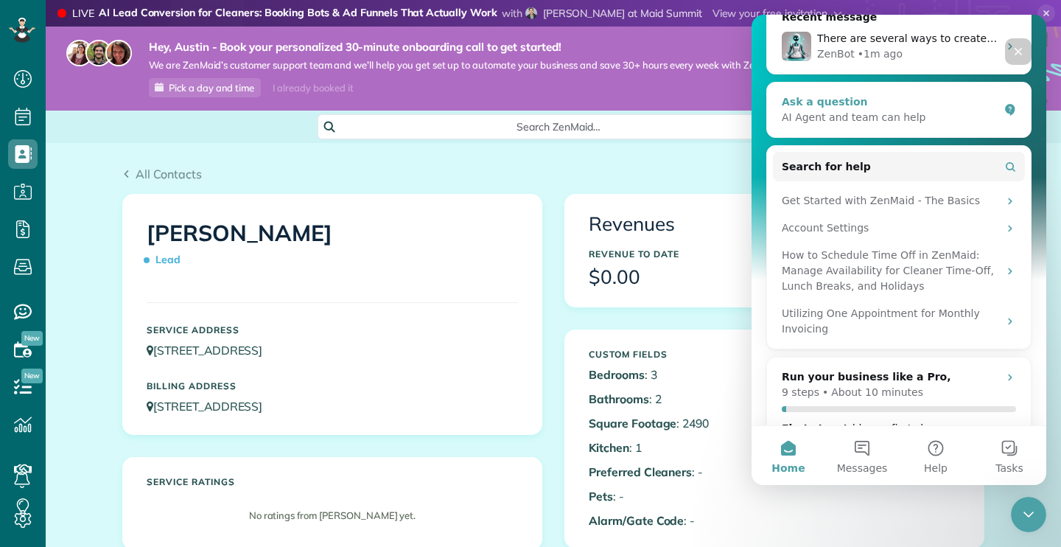
click at [947, 111] on div "AI Agent and team can help" at bounding box center [890, 117] width 217 height 15
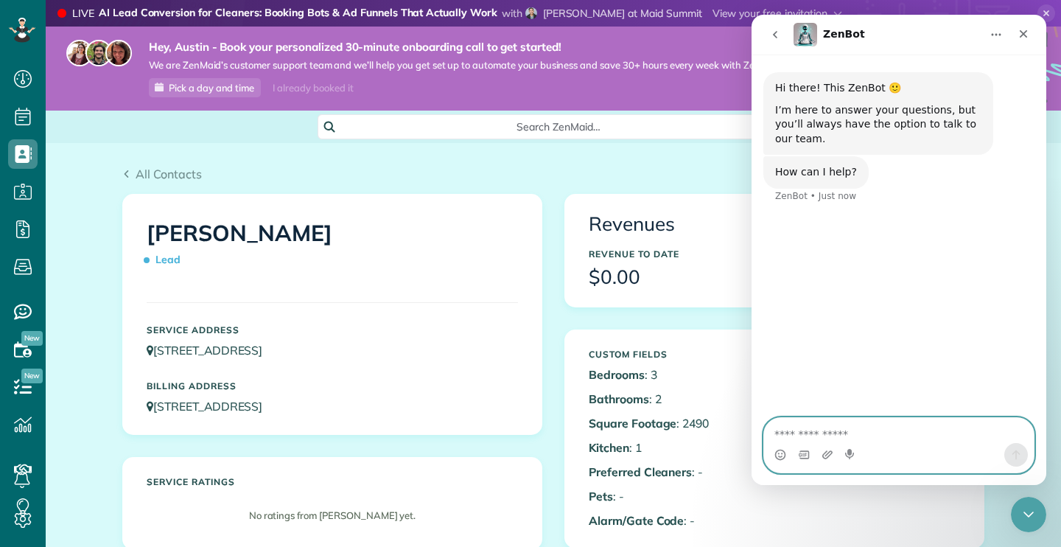
click at [864, 429] on textarea "Ask a question…" at bounding box center [899, 430] width 270 height 25
type textarea "*****"
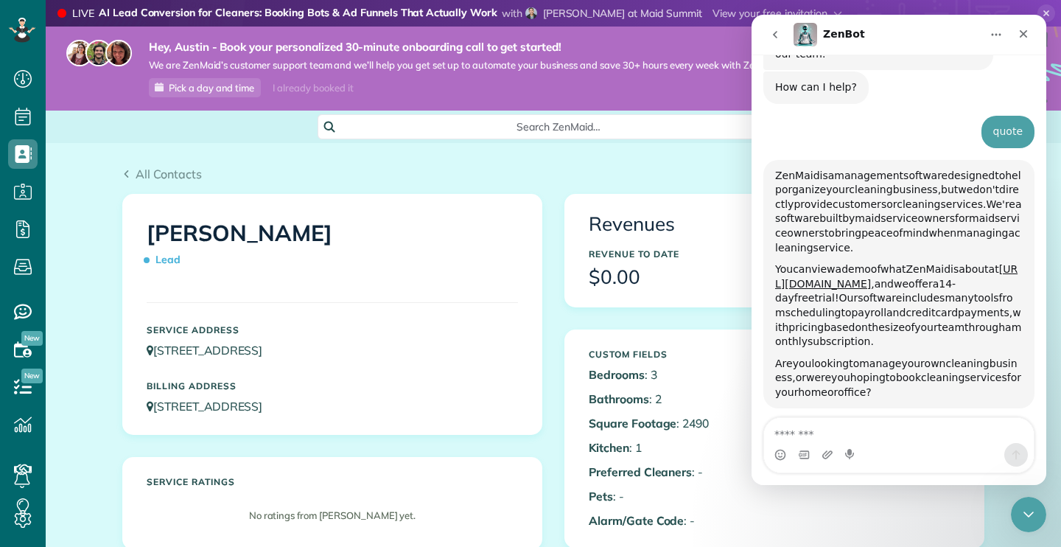
scroll to position [140, 0]
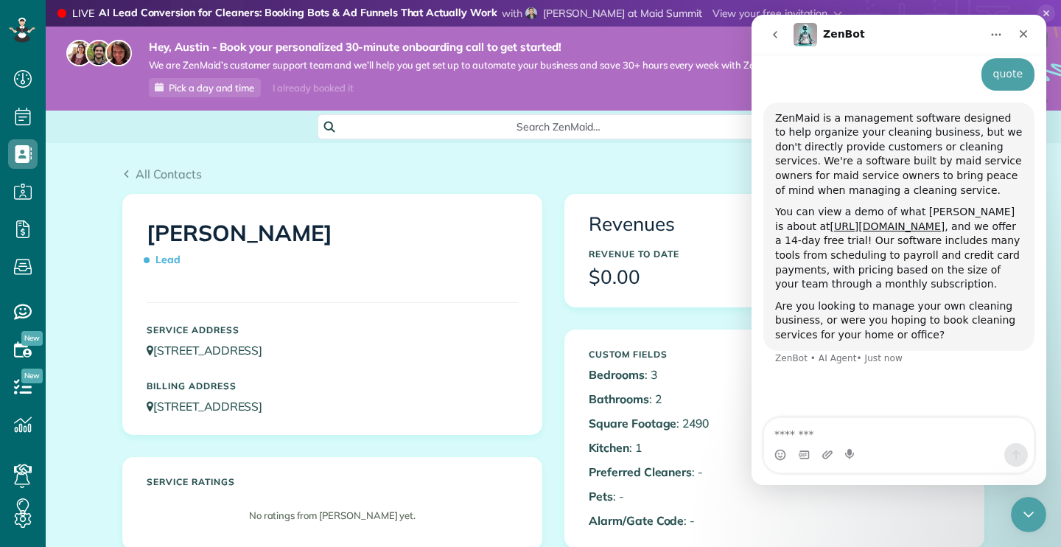
click at [818, 436] on textarea "Message…" at bounding box center [899, 430] width 270 height 25
type textarea "**********"
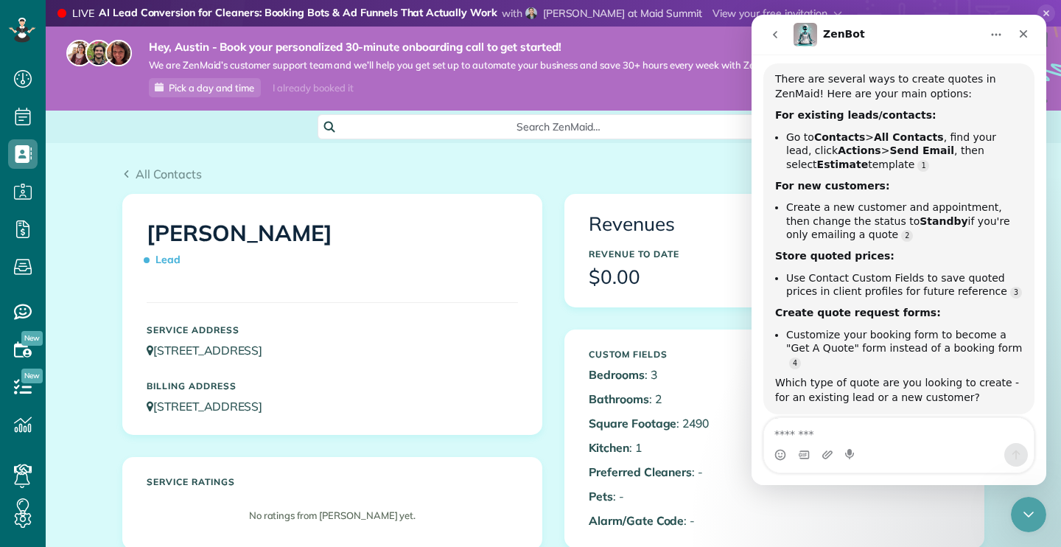
scroll to position [483, 0]
click at [1021, 32] on icon "Close" at bounding box center [1024, 34] width 8 height 8
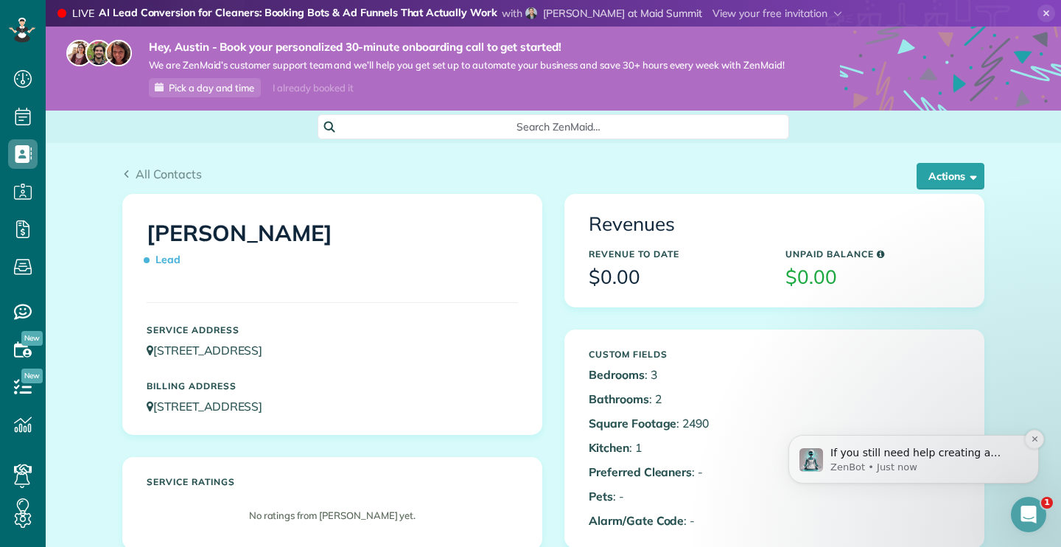
scroll to position [0, 0]
click at [958, 175] on button "Actions" at bounding box center [951, 176] width 68 height 27
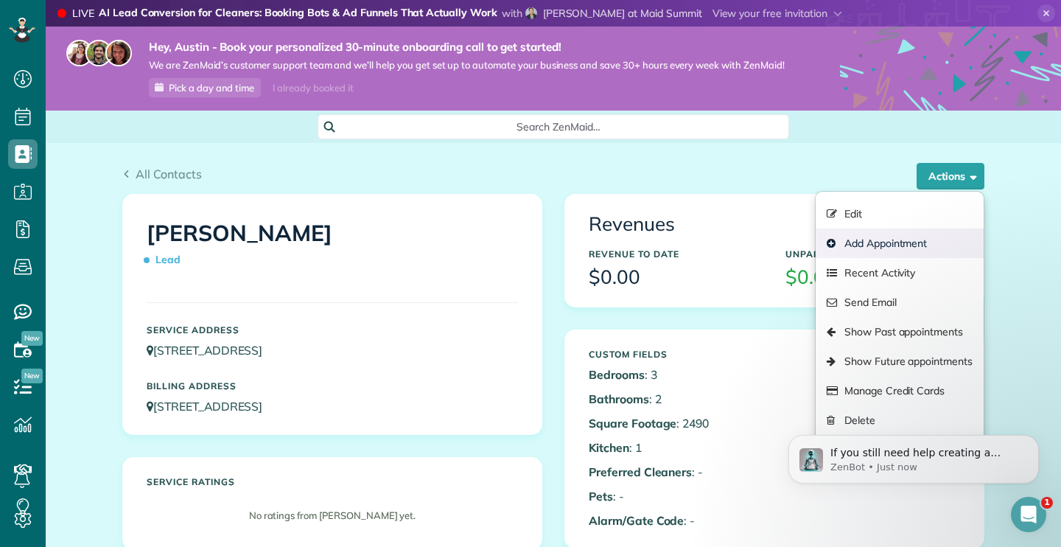
click at [874, 245] on link "Add Appointment" at bounding box center [900, 242] width 168 height 29
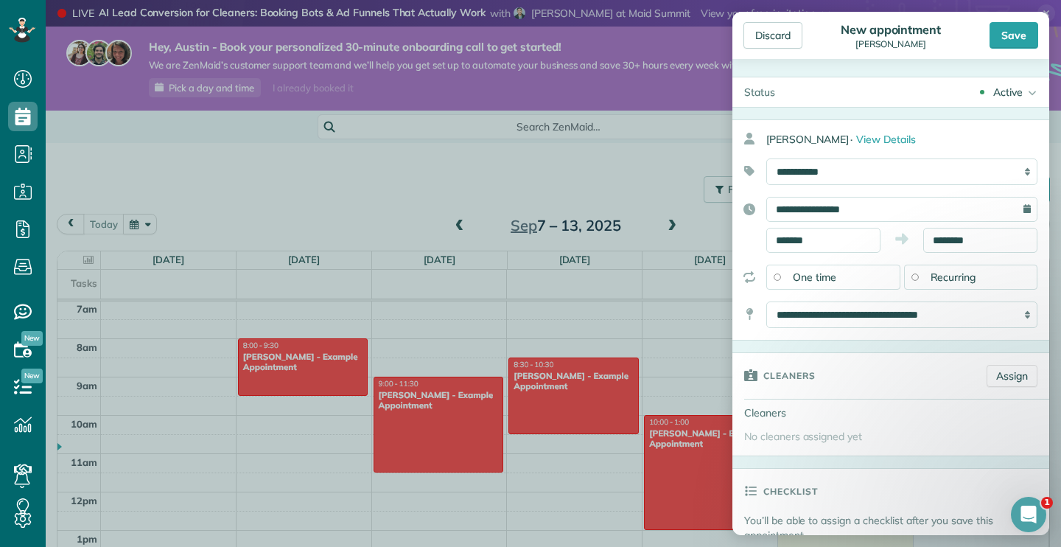
click at [1022, 83] on div "Active Active Estimate Stand-By Cancelled Cancelled (with fee)" at bounding box center [918, 91] width 262 height 29
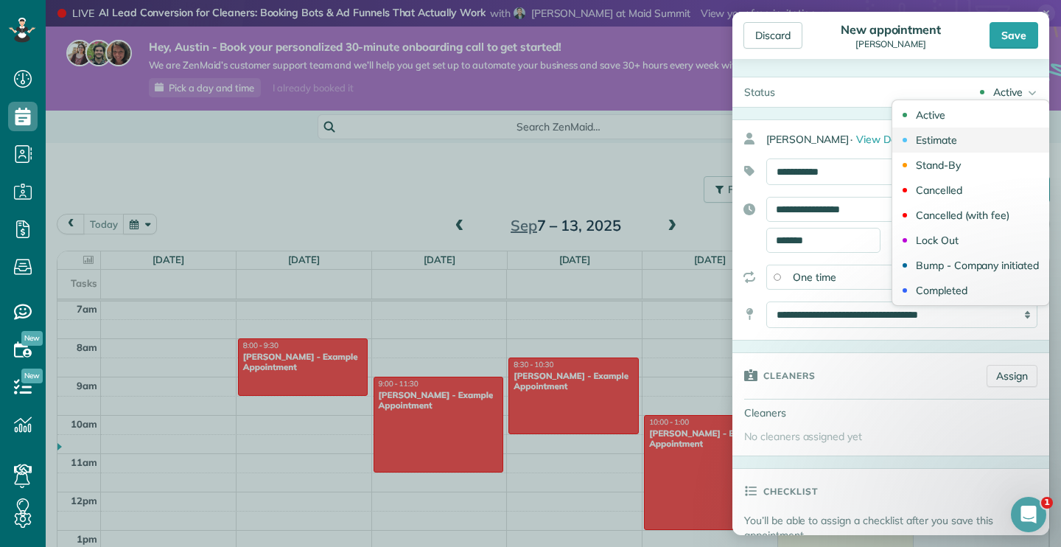
click at [958, 139] on link "Estimate" at bounding box center [970, 139] width 157 height 25
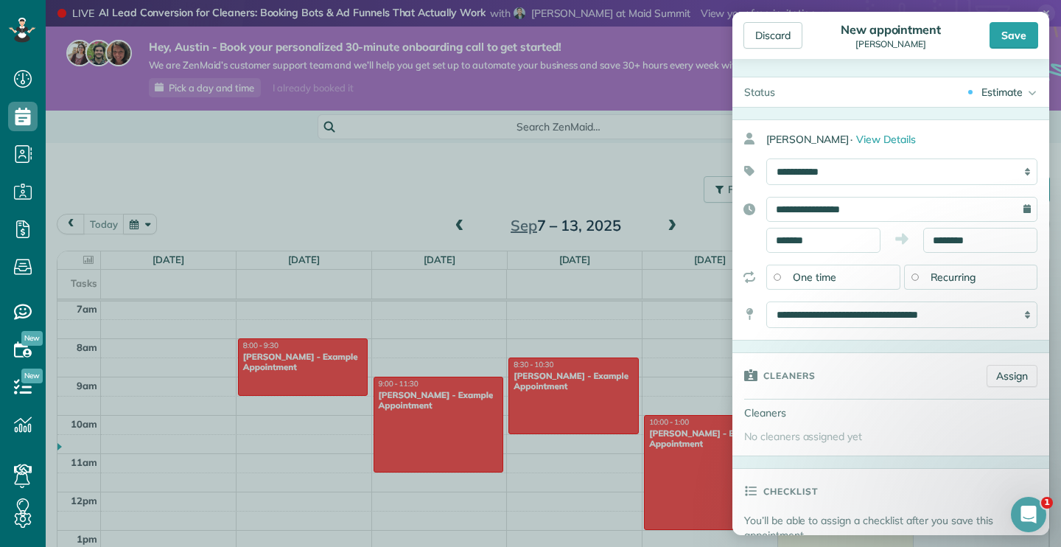
click at [1010, 92] on div "Estimate" at bounding box center [1002, 92] width 41 height 15
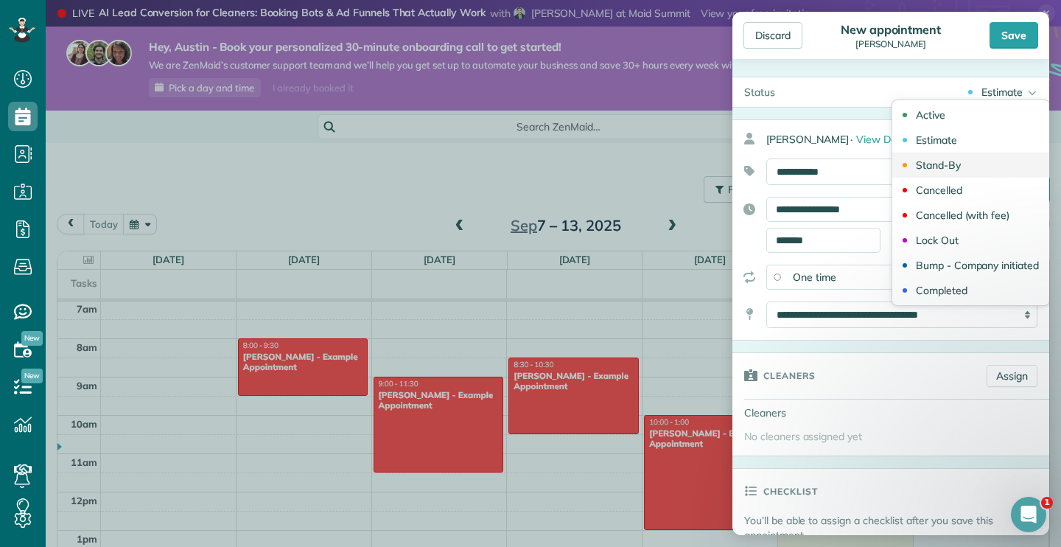
click at [935, 167] on div "Stand-By" at bounding box center [938, 165] width 45 height 10
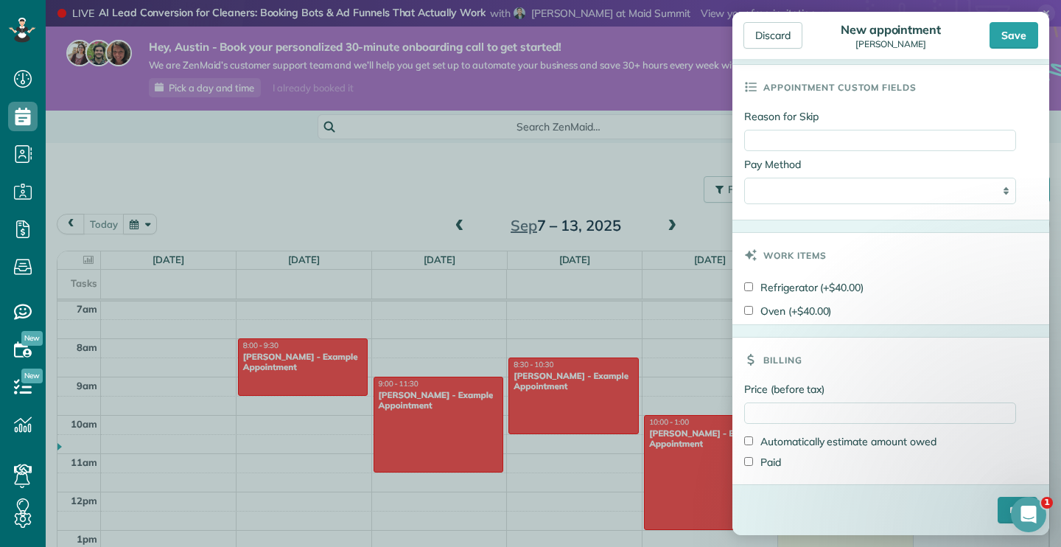
click at [751, 304] on label "Oven (+$40.00)" at bounding box center [787, 311] width 87 height 15
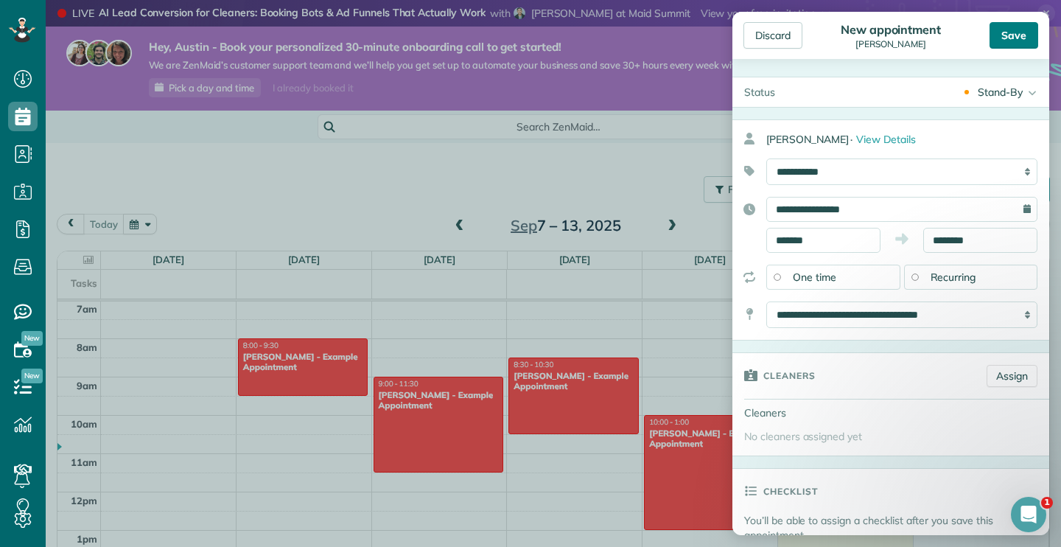
click at [1018, 26] on div "Save" at bounding box center [1014, 35] width 49 height 27
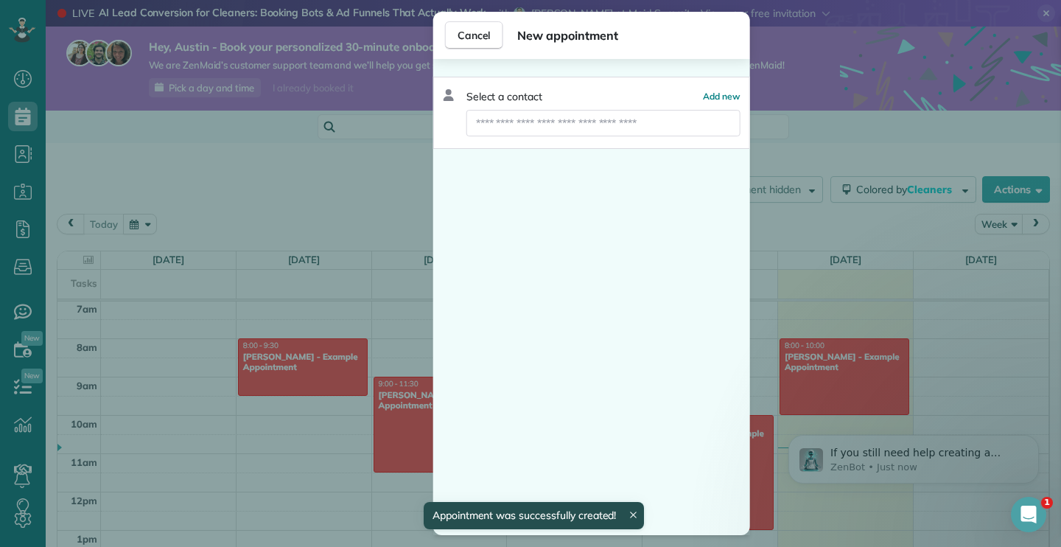
scroll to position [269, 0]
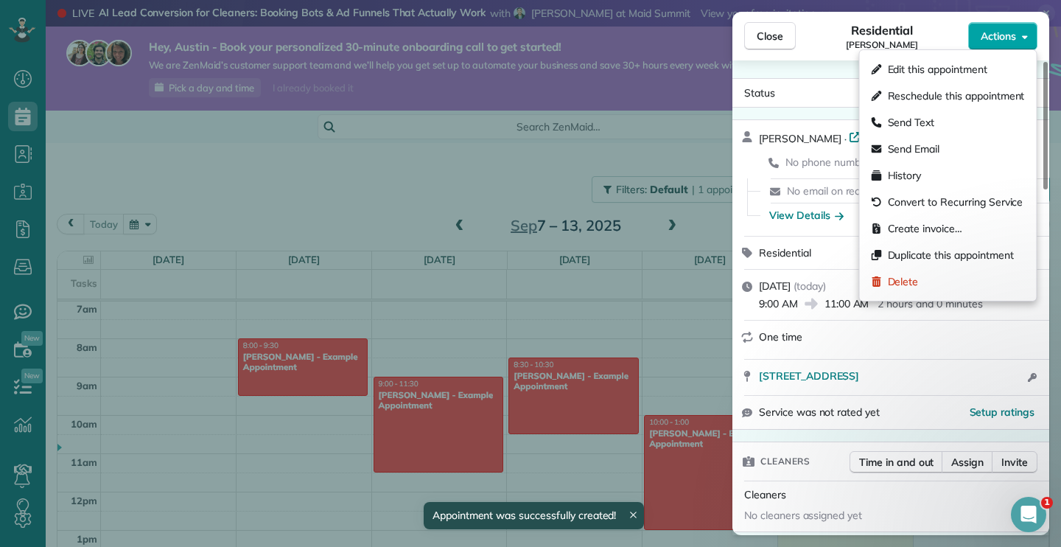
click at [999, 43] on button "Actions" at bounding box center [1002, 36] width 69 height 28
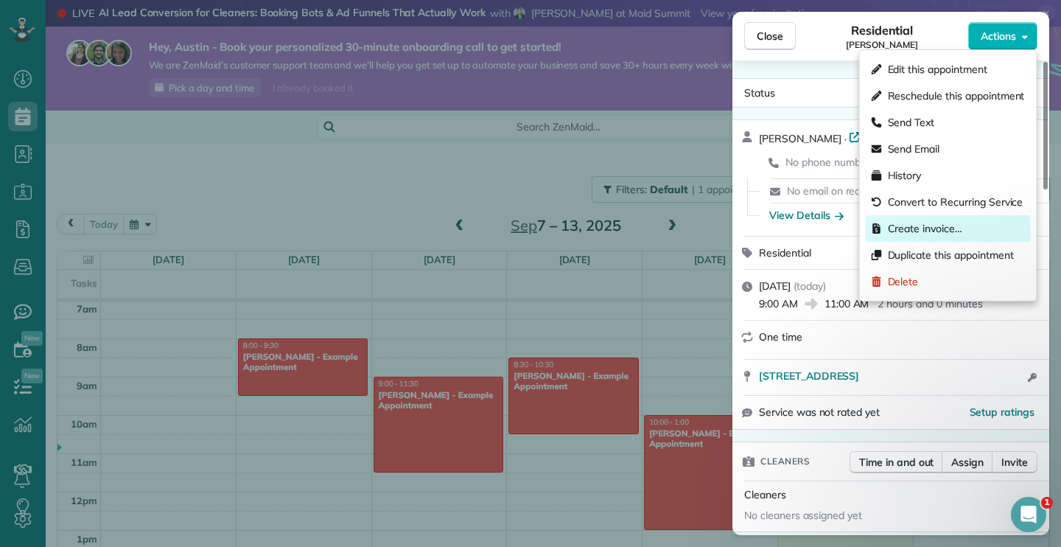
click at [914, 233] on span "Create invoice…" at bounding box center [925, 228] width 74 height 15
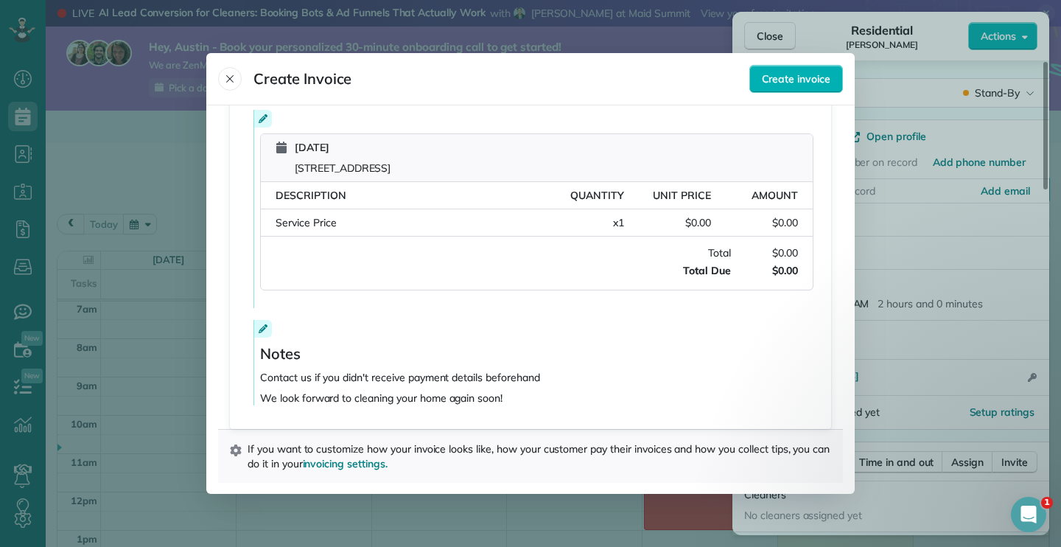
scroll to position [0, 0]
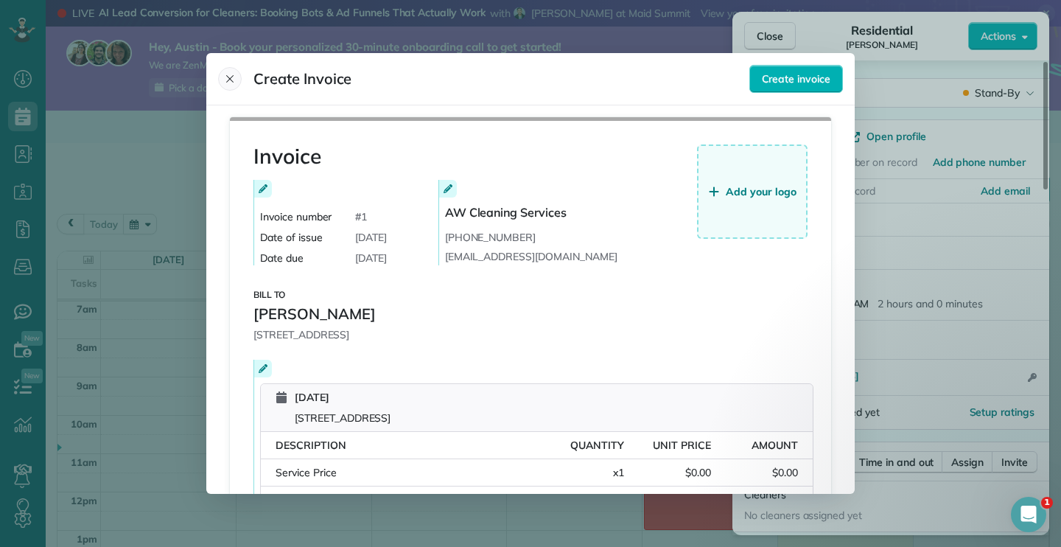
click at [234, 85] on button "Close" at bounding box center [230, 79] width 24 height 24
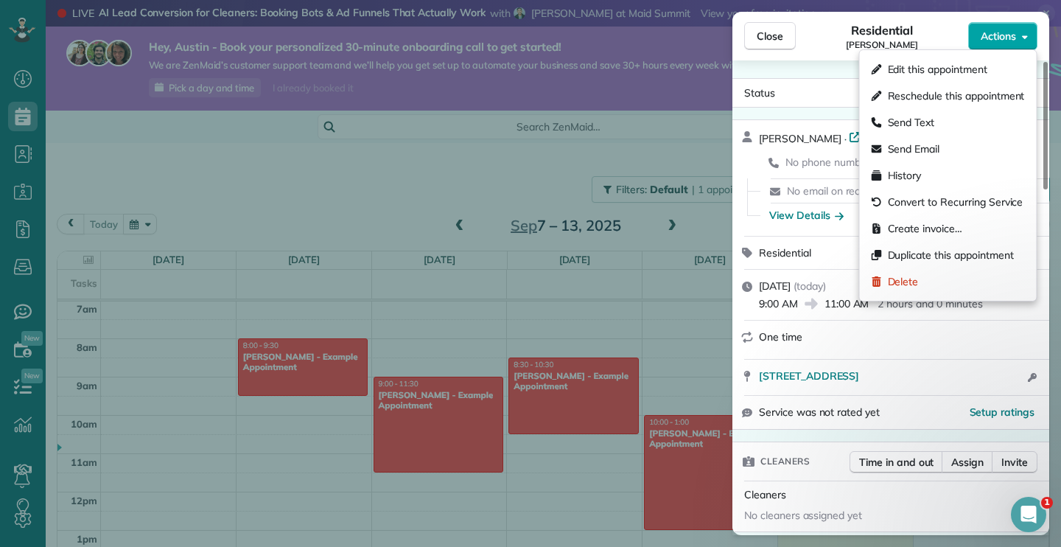
click at [988, 30] on span "Actions" at bounding box center [998, 36] width 35 height 15
click at [784, 41] on button "Close" at bounding box center [770, 36] width 52 height 28
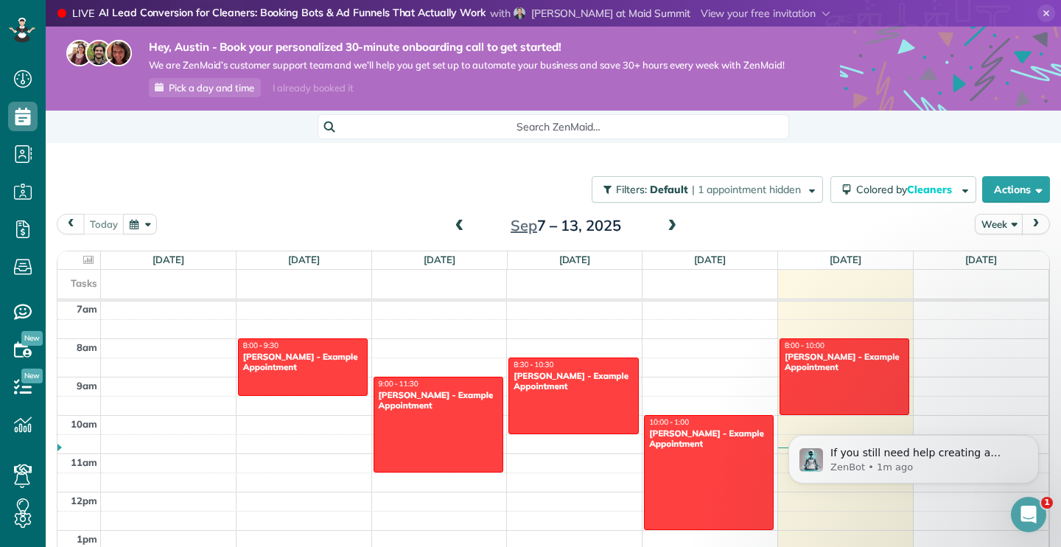
click at [1046, 9] on icon at bounding box center [1047, 13] width 18 height 18
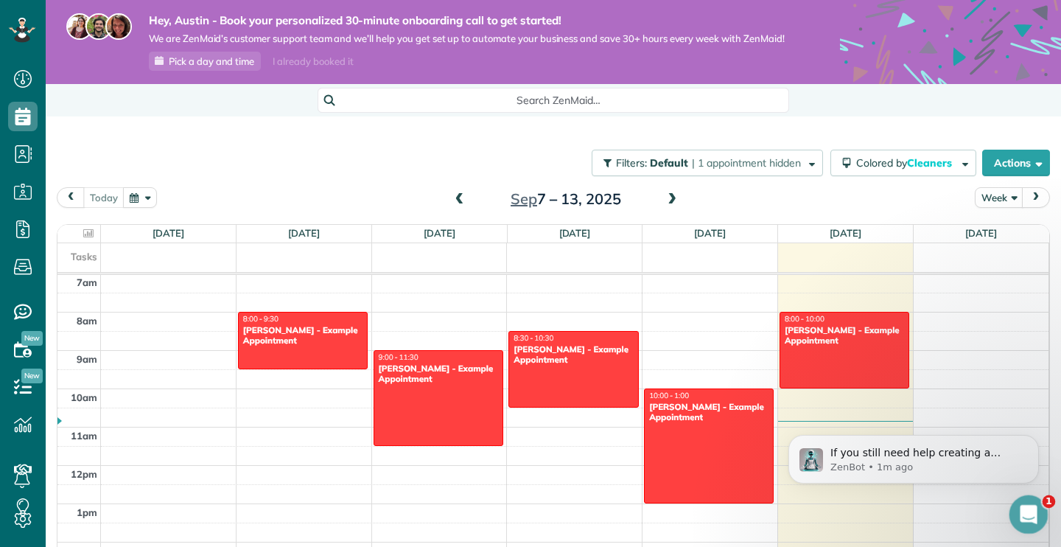
click at [1023, 501] on icon "Open Intercom Messenger" at bounding box center [1027, 512] width 24 height 24
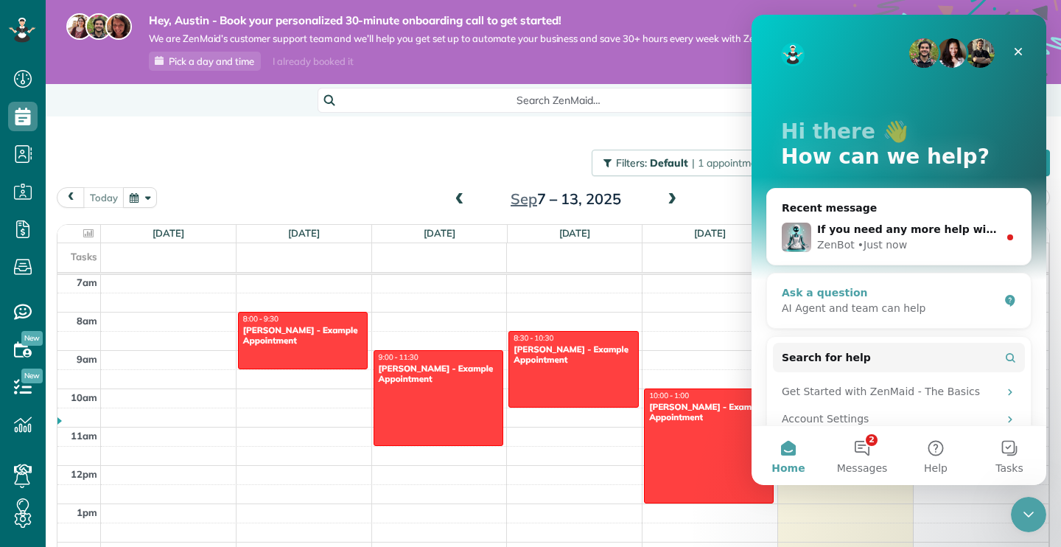
click at [890, 297] on div "Ask a question" at bounding box center [890, 292] width 217 height 15
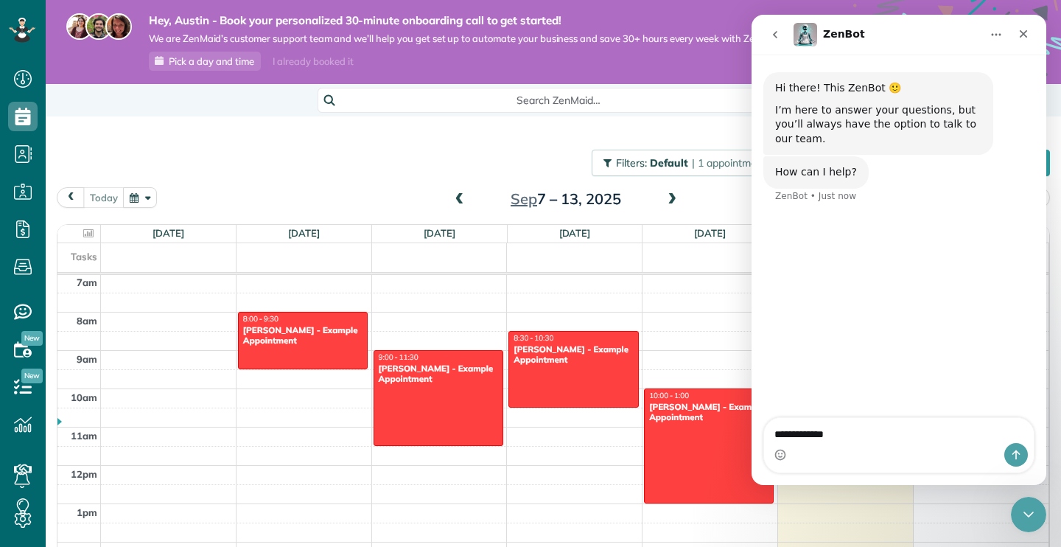
type textarea "**********"
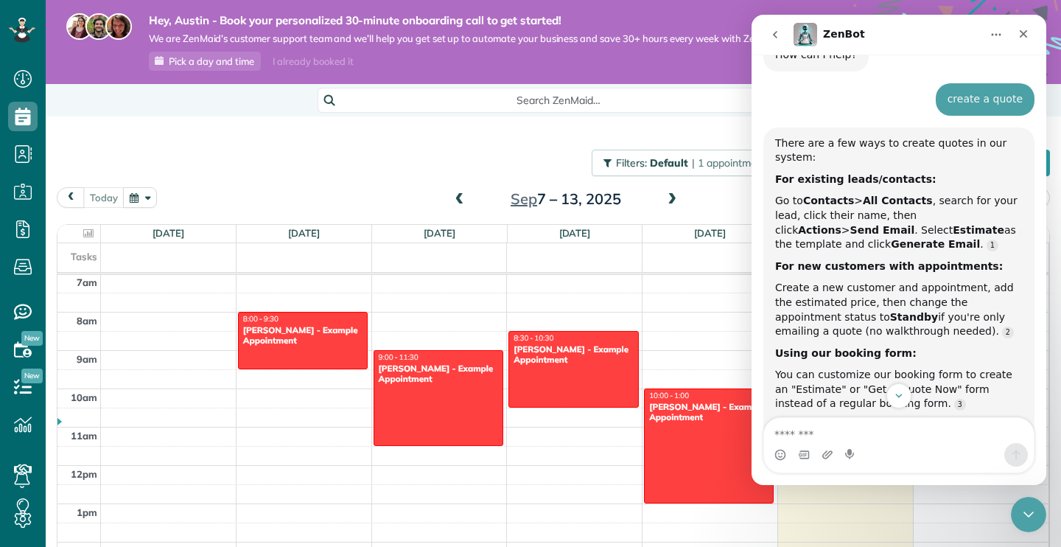
scroll to position [104, 0]
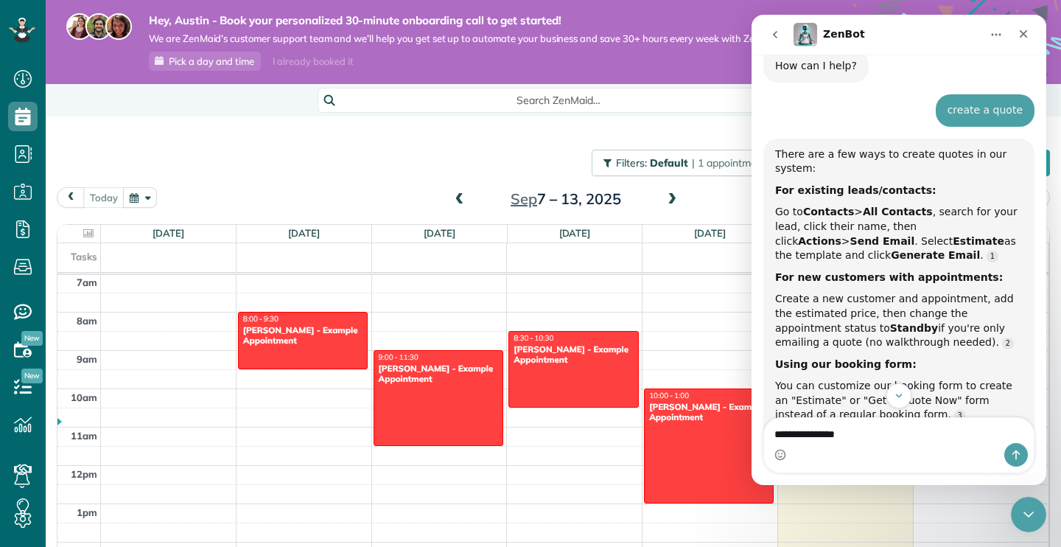
type textarea "**********"
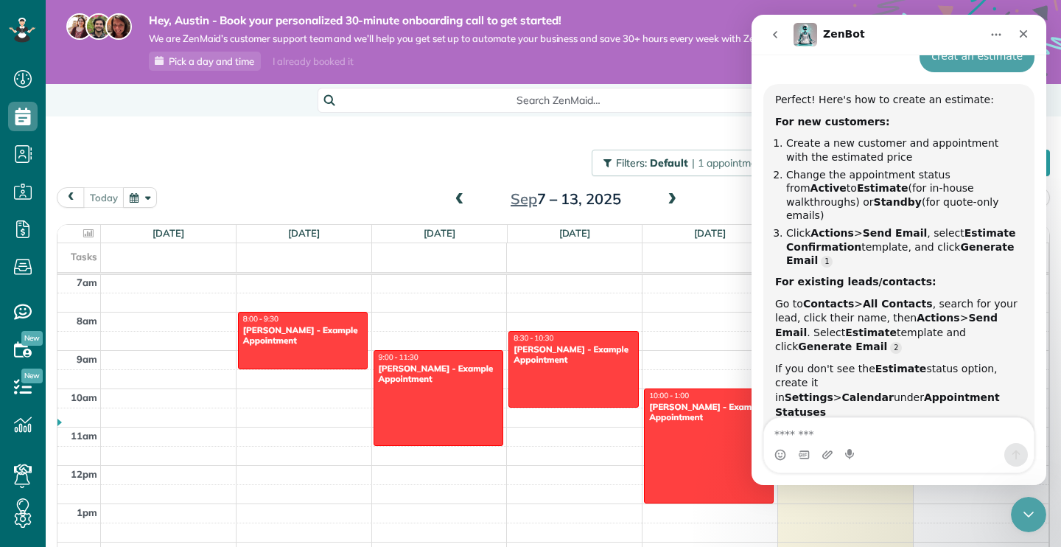
scroll to position [540, 0]
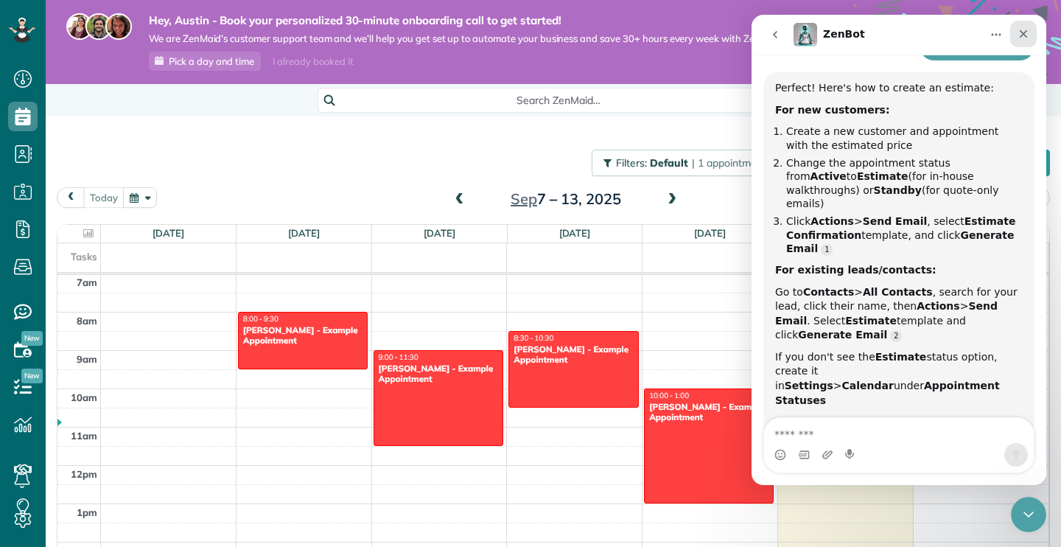
click at [1029, 29] on icon "Close" at bounding box center [1024, 34] width 12 height 12
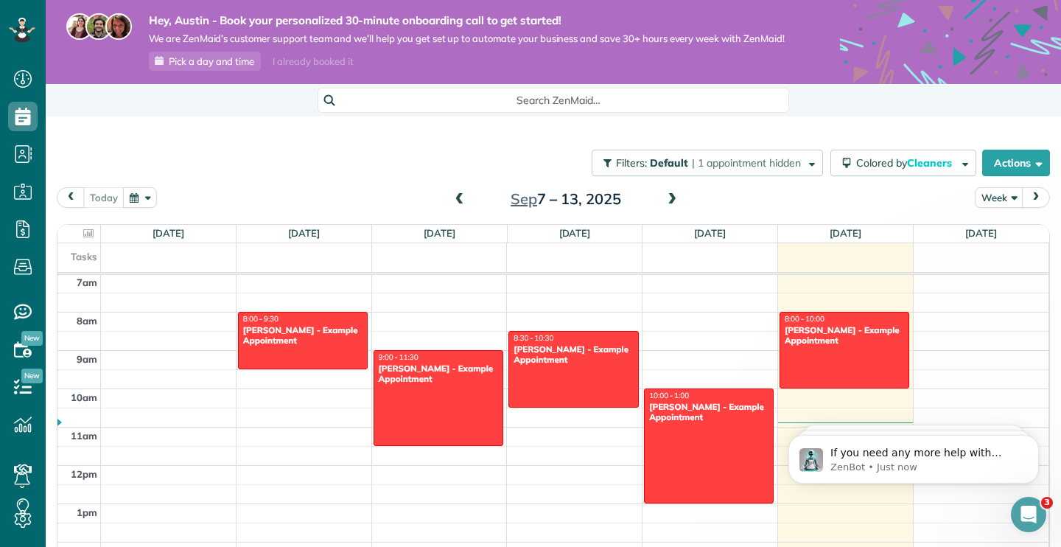
scroll to position [0, 0]
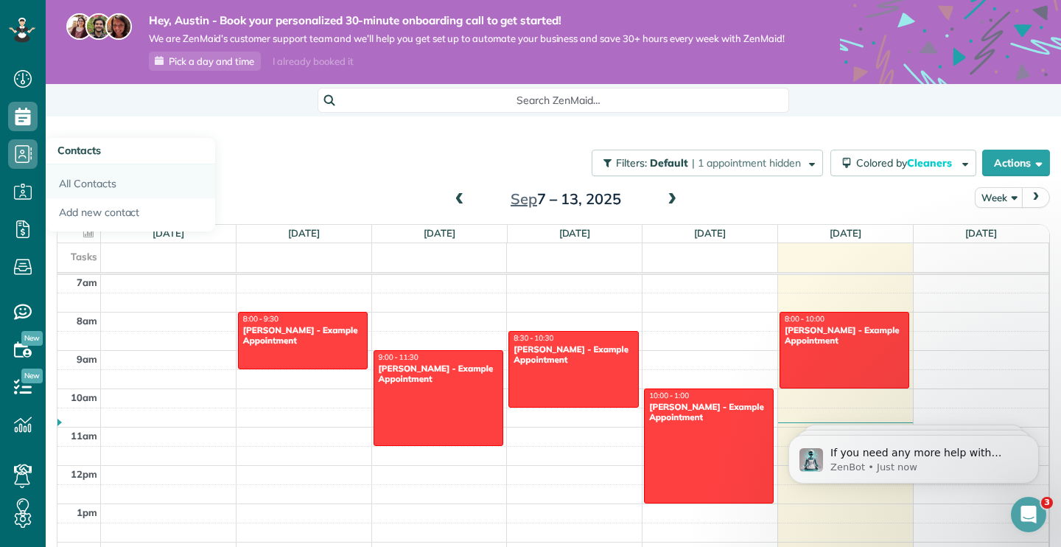
click at [72, 182] on link "All Contacts" at bounding box center [131, 181] width 170 height 34
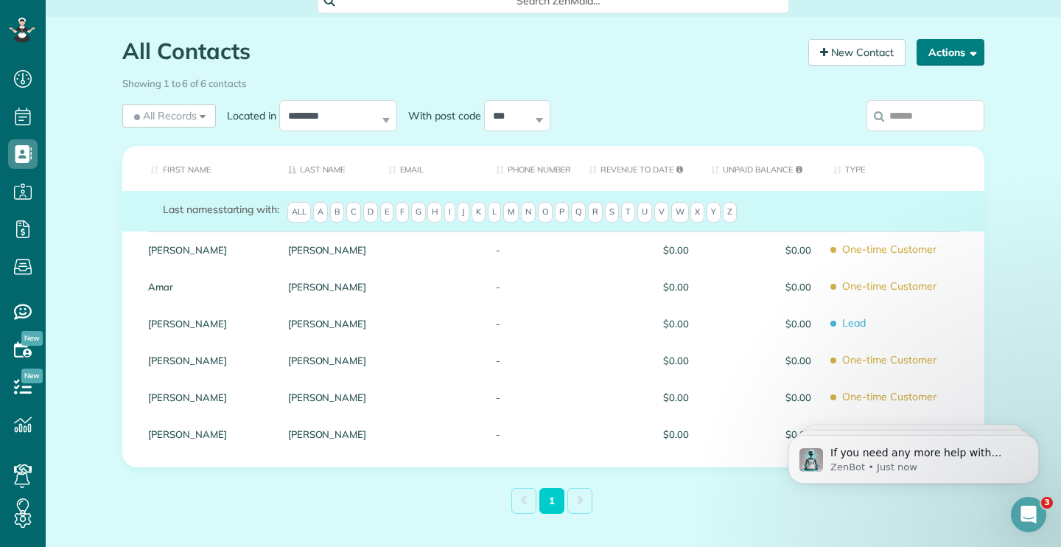
click at [934, 58] on button "Actions" at bounding box center [951, 52] width 68 height 27
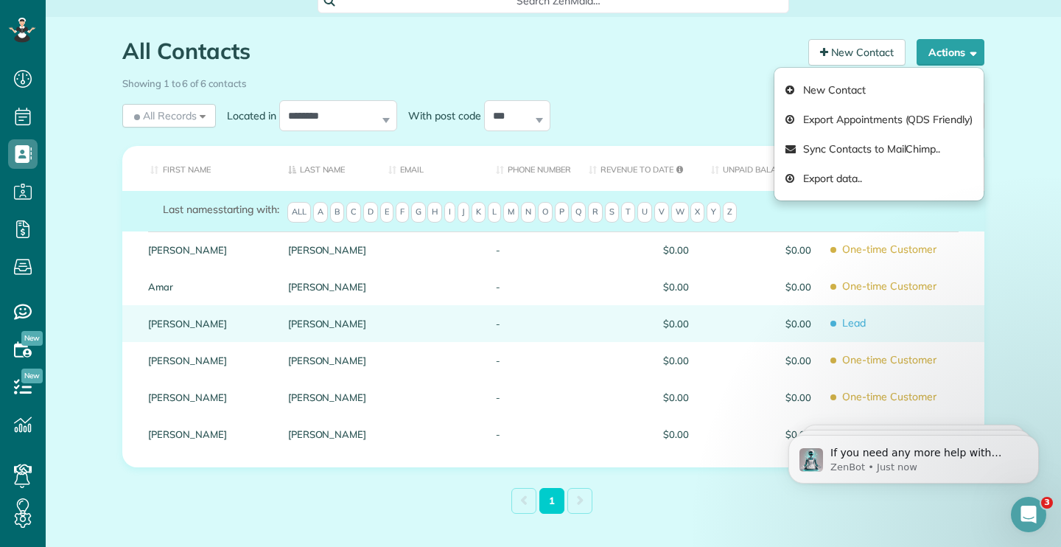
click at [716, 331] on div "$0.00" at bounding box center [761, 323] width 122 height 37
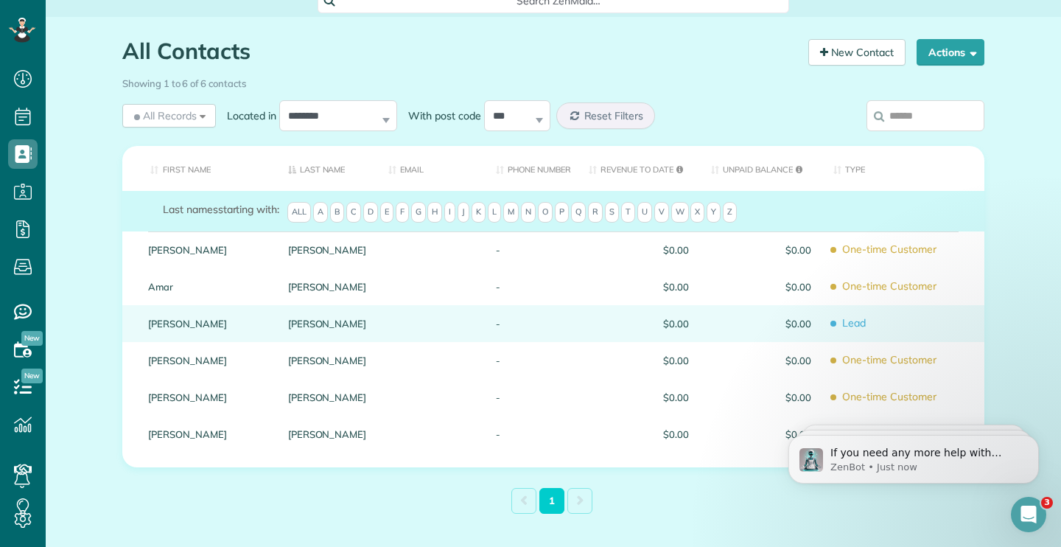
click at [377, 316] on div at bounding box center [431, 323] width 108 height 37
click at [843, 324] on span "Lead" at bounding box center [904, 323] width 140 height 26
click at [154, 323] on link "[PERSON_NAME]" at bounding box center [207, 323] width 118 height 10
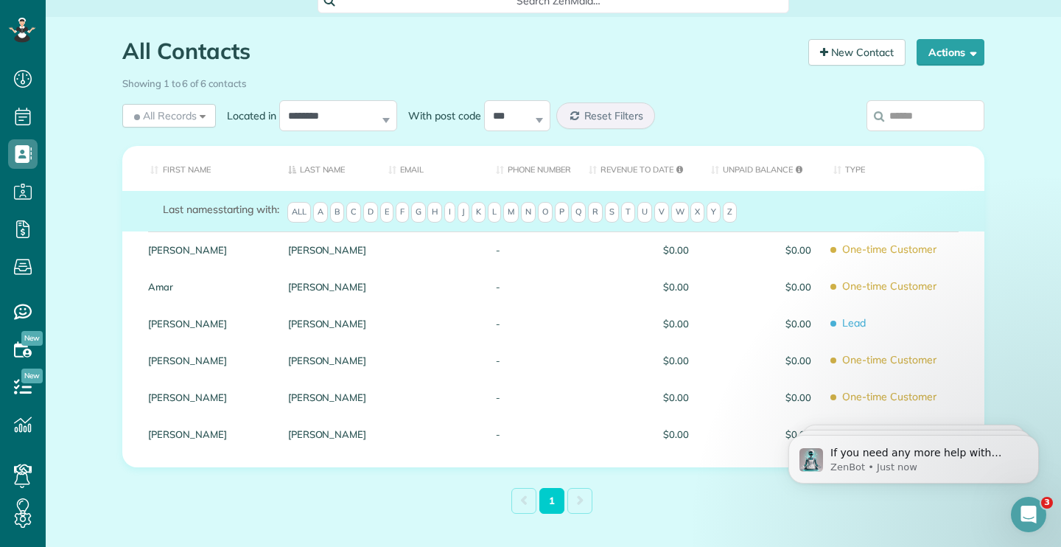
click at [154, 323] on link "[PERSON_NAME]" at bounding box center [207, 323] width 118 height 10
click at [154, 323] on link "Mindy" at bounding box center [207, 323] width 118 height 10
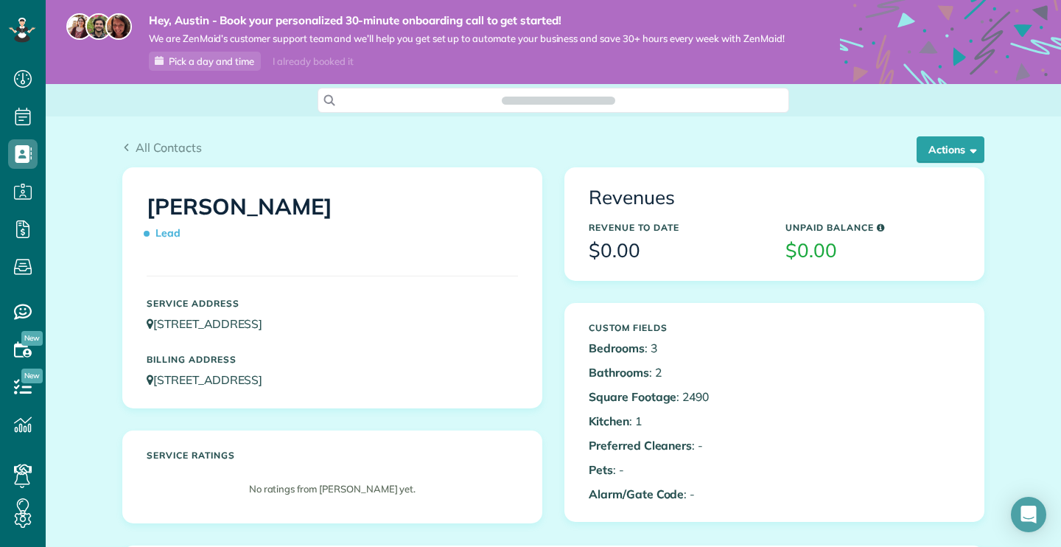
scroll to position [7, 7]
click at [937, 147] on button "Actions" at bounding box center [951, 149] width 68 height 27
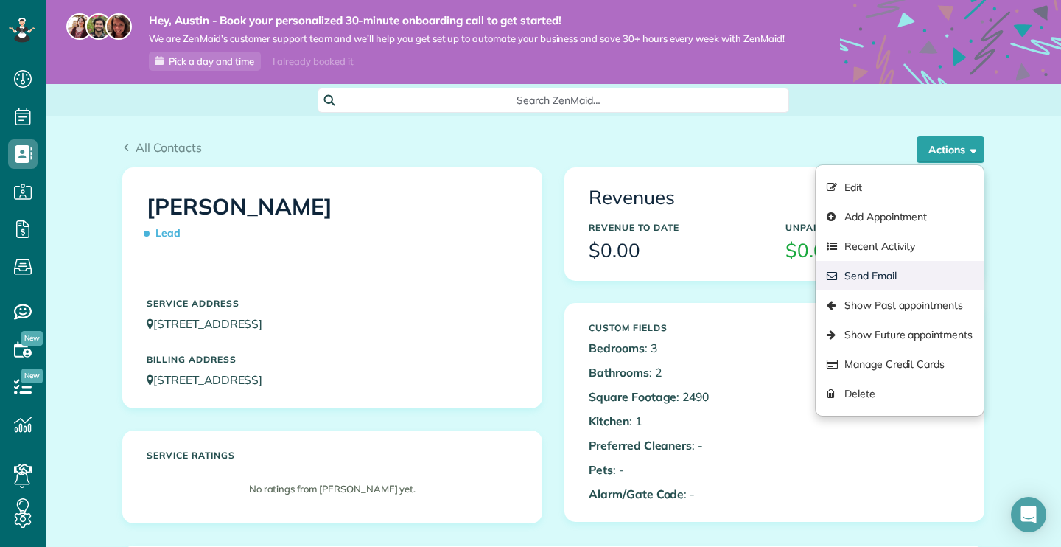
click at [878, 271] on link "Send Email" at bounding box center [900, 275] width 168 height 29
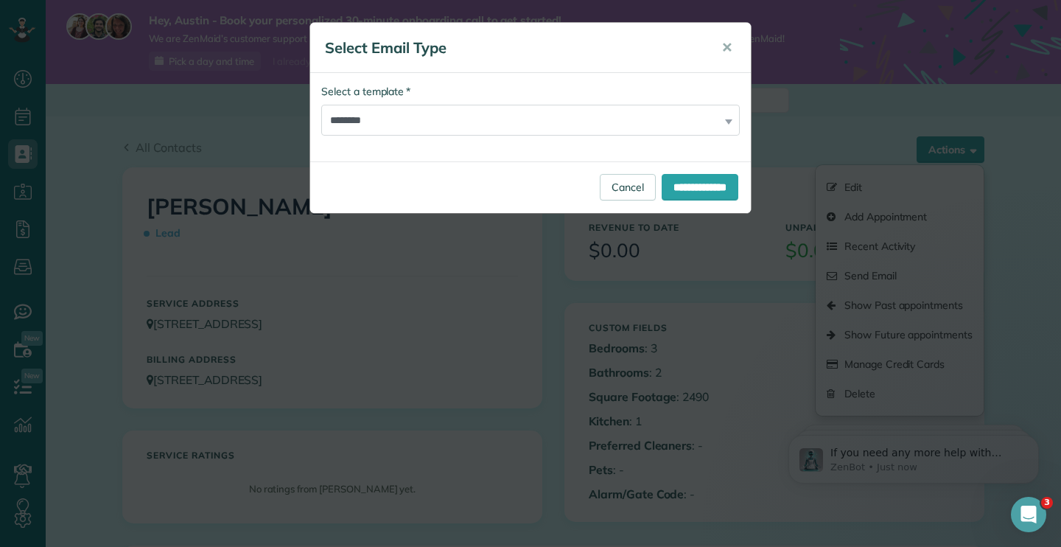
scroll to position [0, 0]
click at [675, 190] on input "**********" at bounding box center [700, 187] width 77 height 27
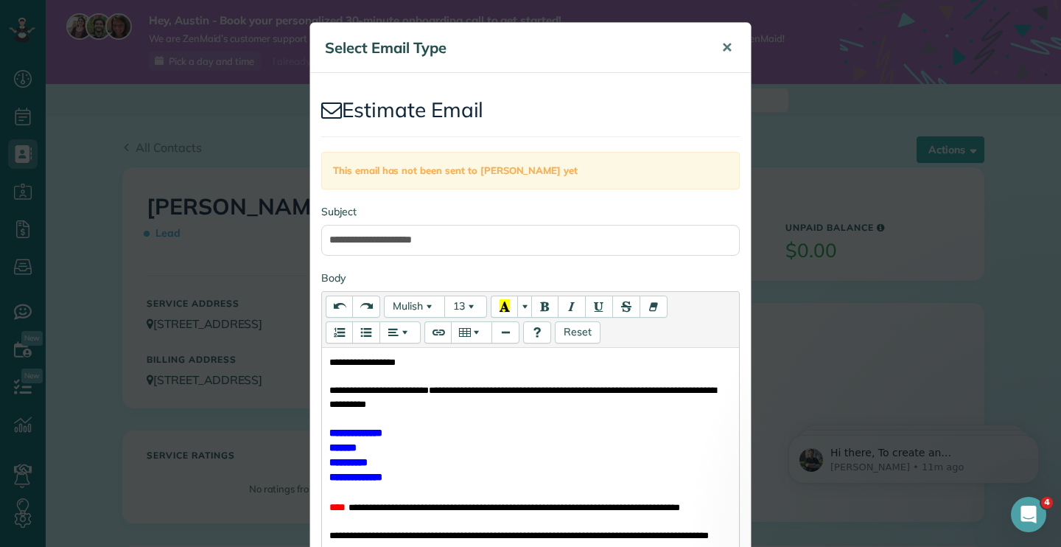
click at [720, 44] on button "✕" at bounding box center [726, 47] width 33 height 35
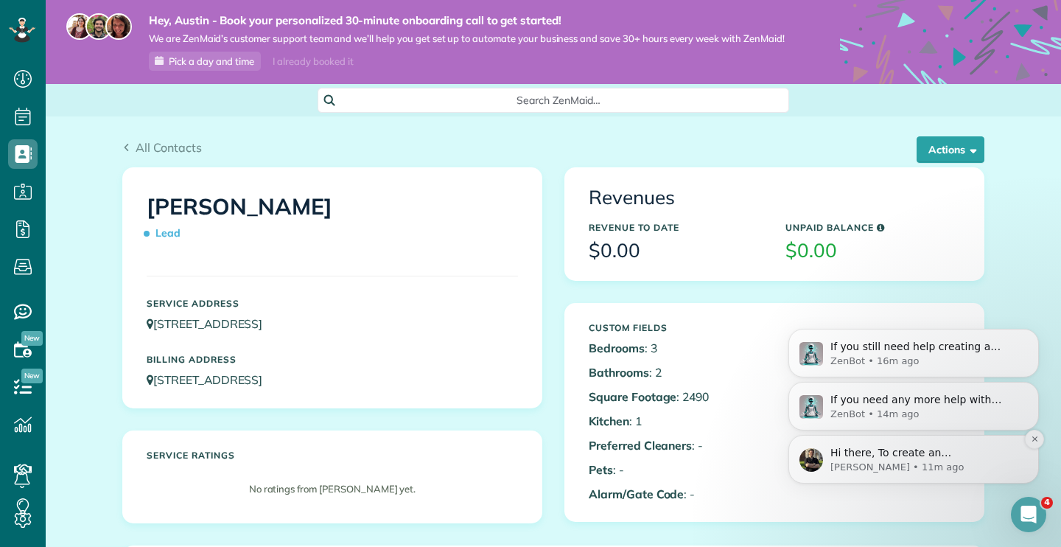
click at [925, 458] on p "Hi there, To create an estimate/quote, please see here: We kindly ask that you …" at bounding box center [926, 453] width 190 height 15
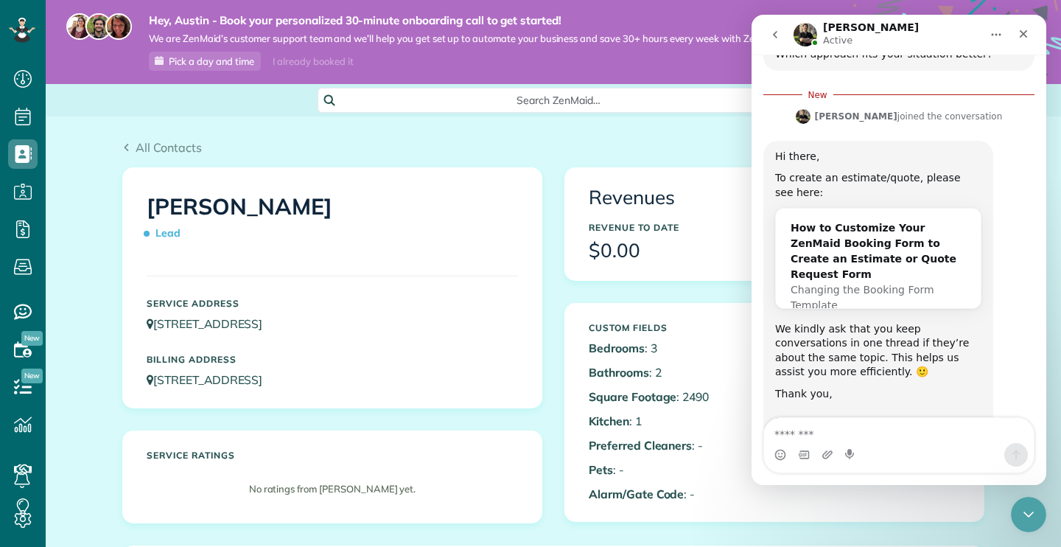
scroll to position [907, 0]
